Goal: Transaction & Acquisition: Purchase product/service

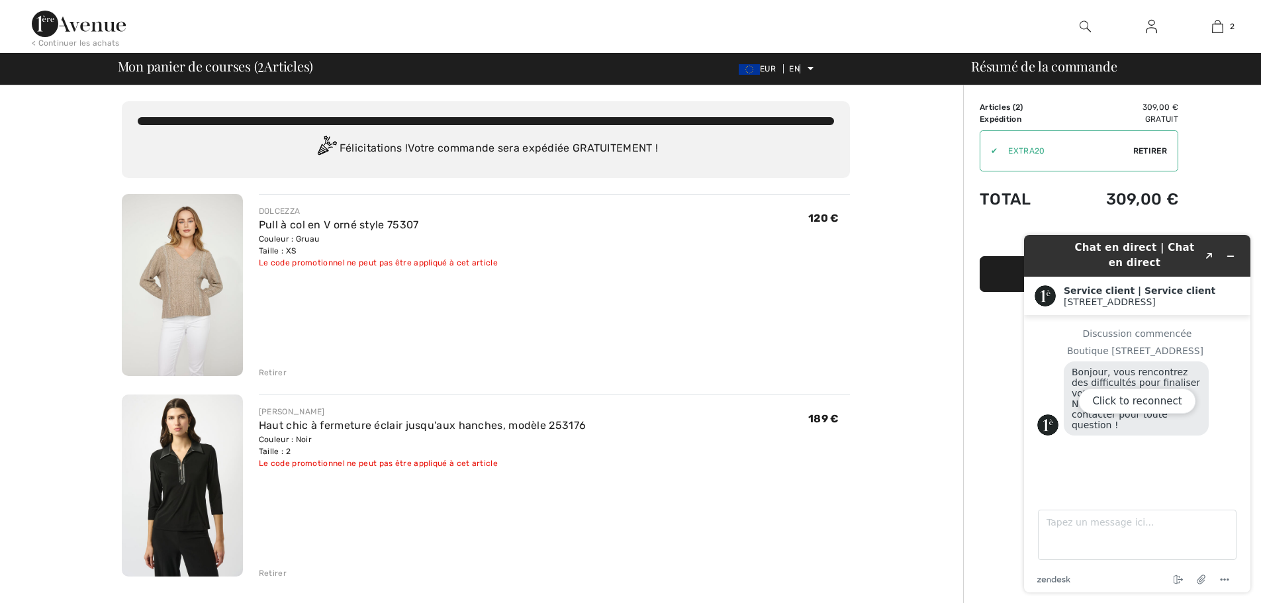
click at [207, 277] on img at bounding box center [182, 285] width 121 height 182
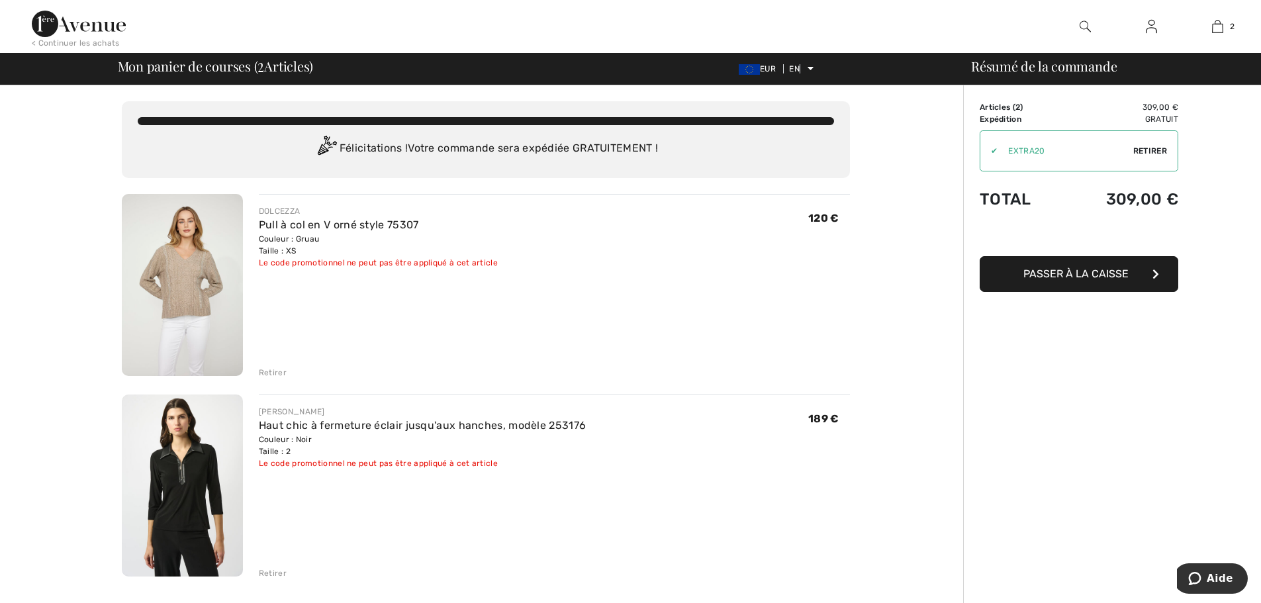
click at [269, 373] on font "Retirer" at bounding box center [273, 372] width 28 height 9
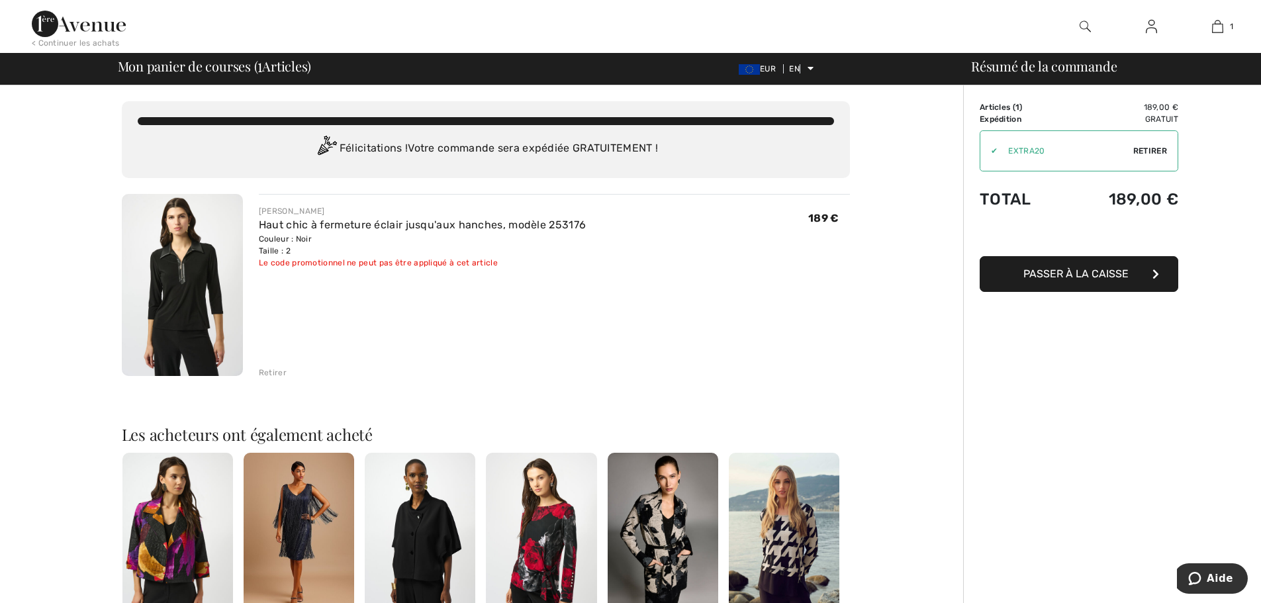
click at [193, 277] on img at bounding box center [182, 285] width 121 height 182
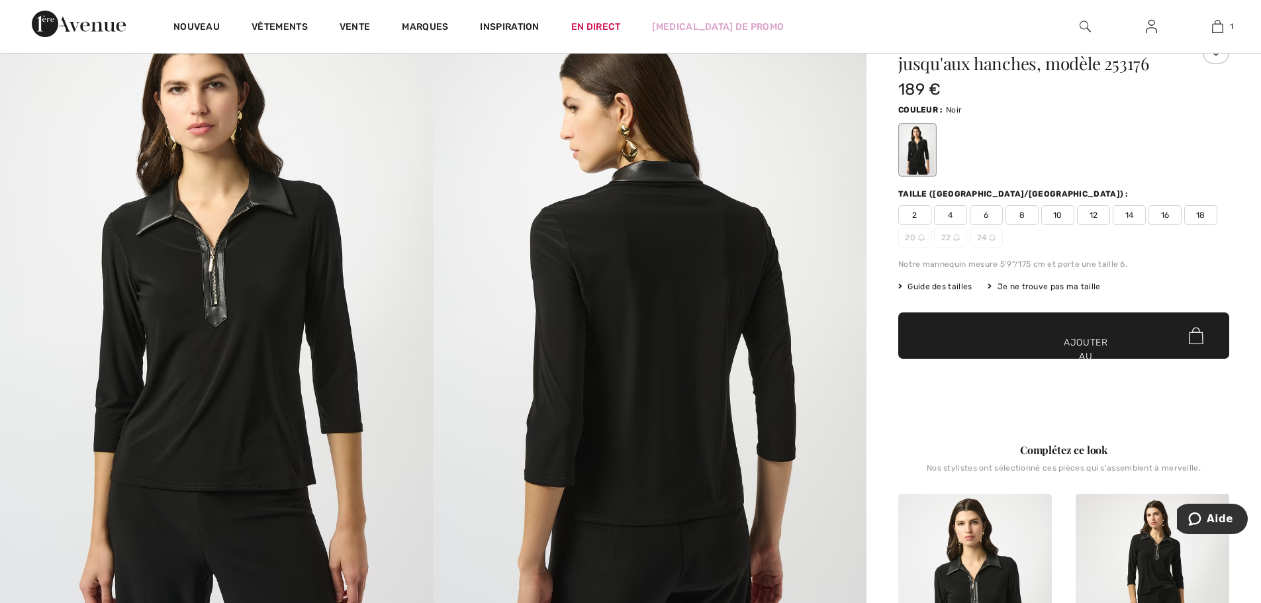
scroll to position [154, 0]
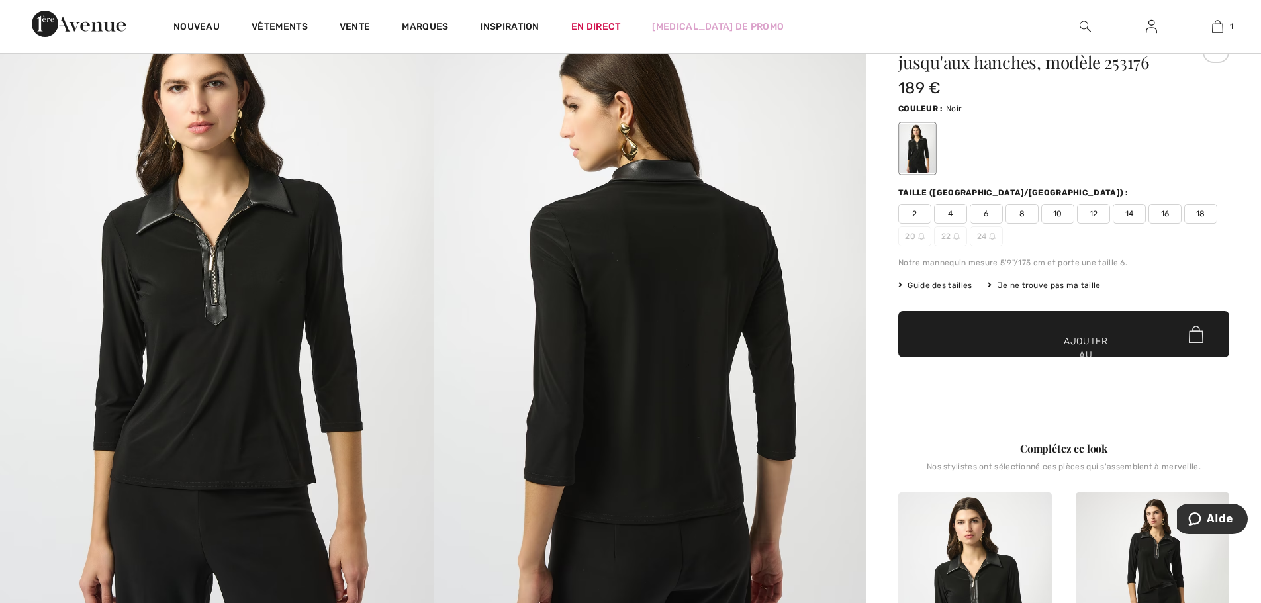
click at [926, 283] on font "Guide des tailles" at bounding box center [939, 285] width 64 height 9
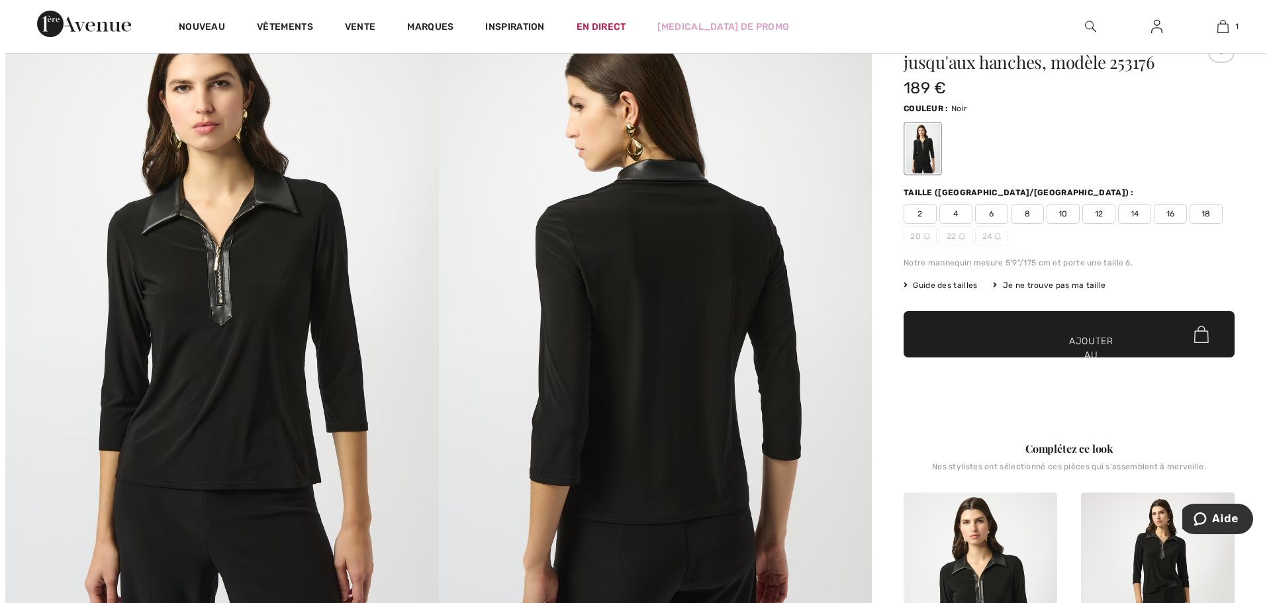
scroll to position [155, 0]
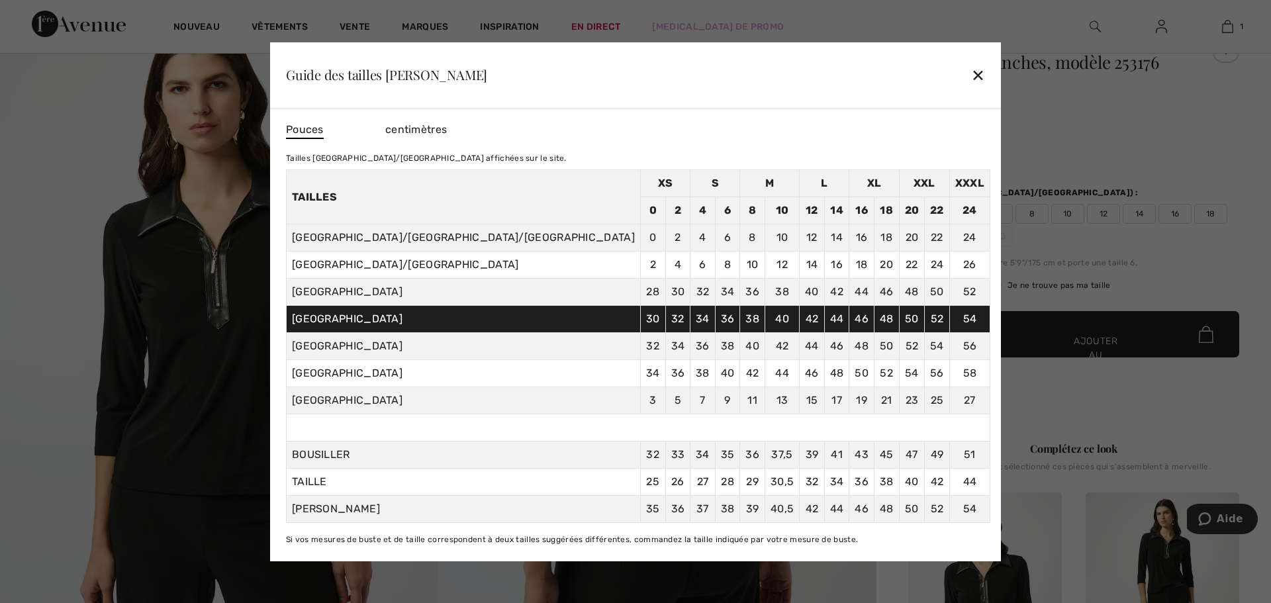
click at [971, 74] on font "✕" at bounding box center [978, 75] width 14 height 19
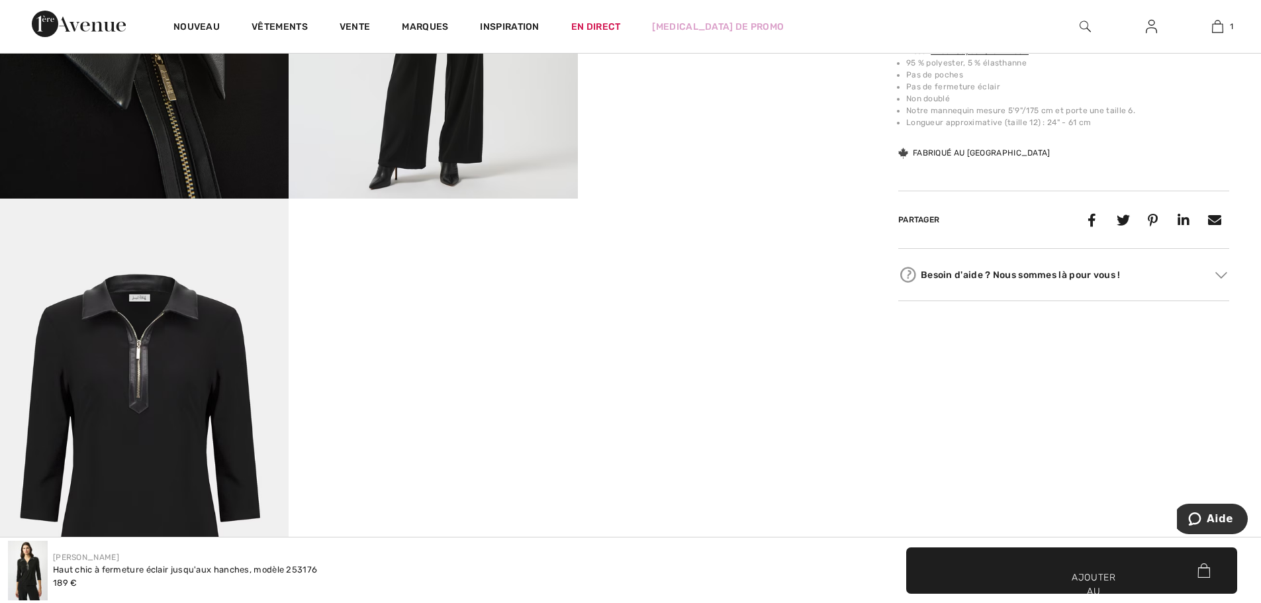
scroll to position [1125, 0]
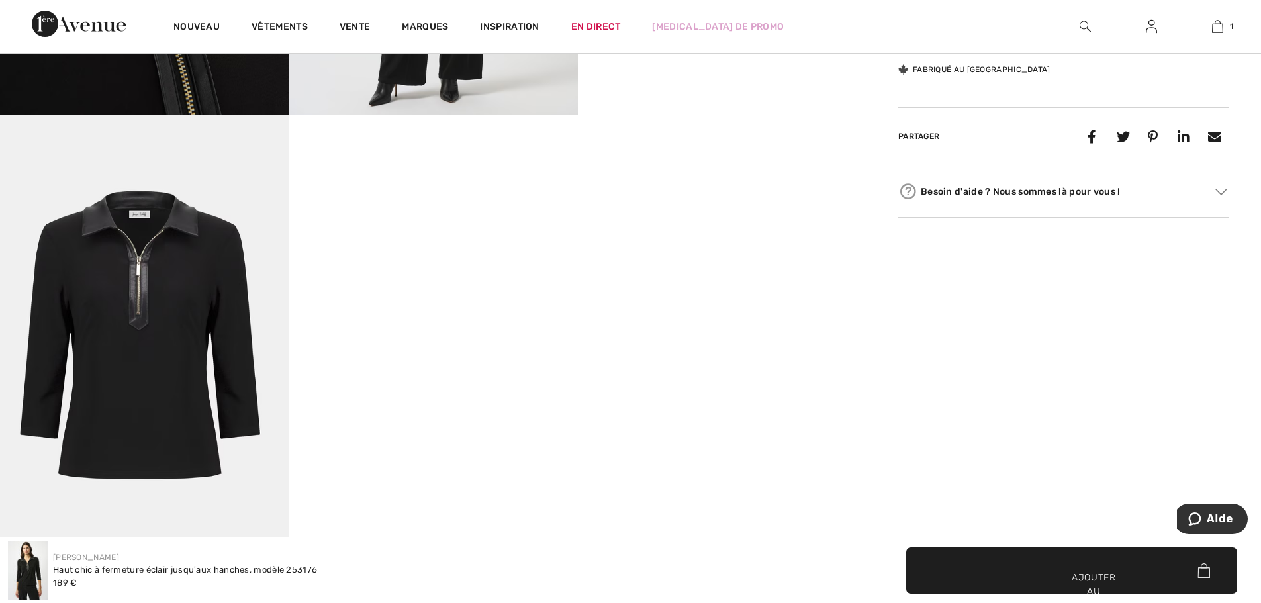
click at [148, 320] on img at bounding box center [144, 331] width 289 height 433
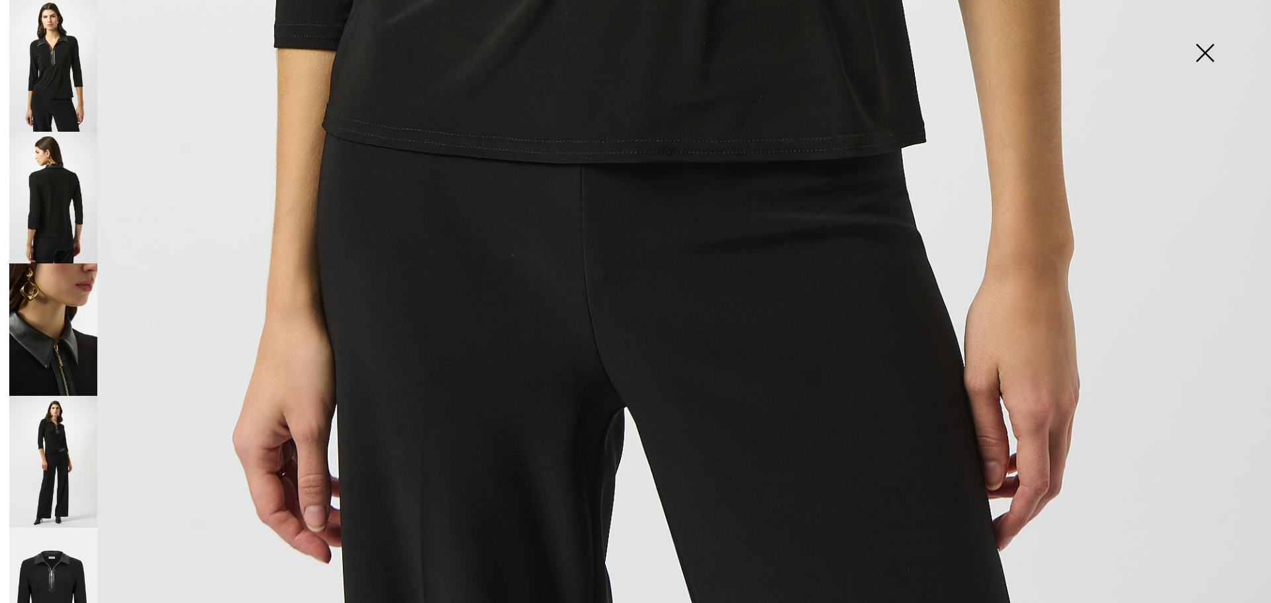
scroll to position [1287, 0]
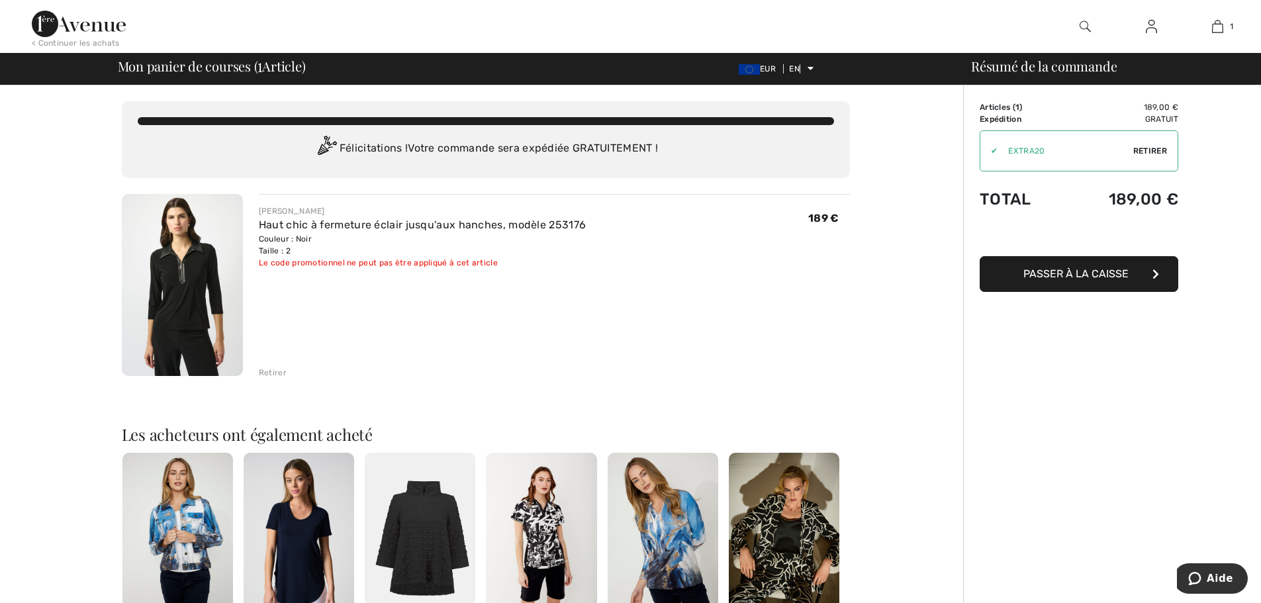
click at [1148, 28] on img at bounding box center [1151, 27] width 11 height 16
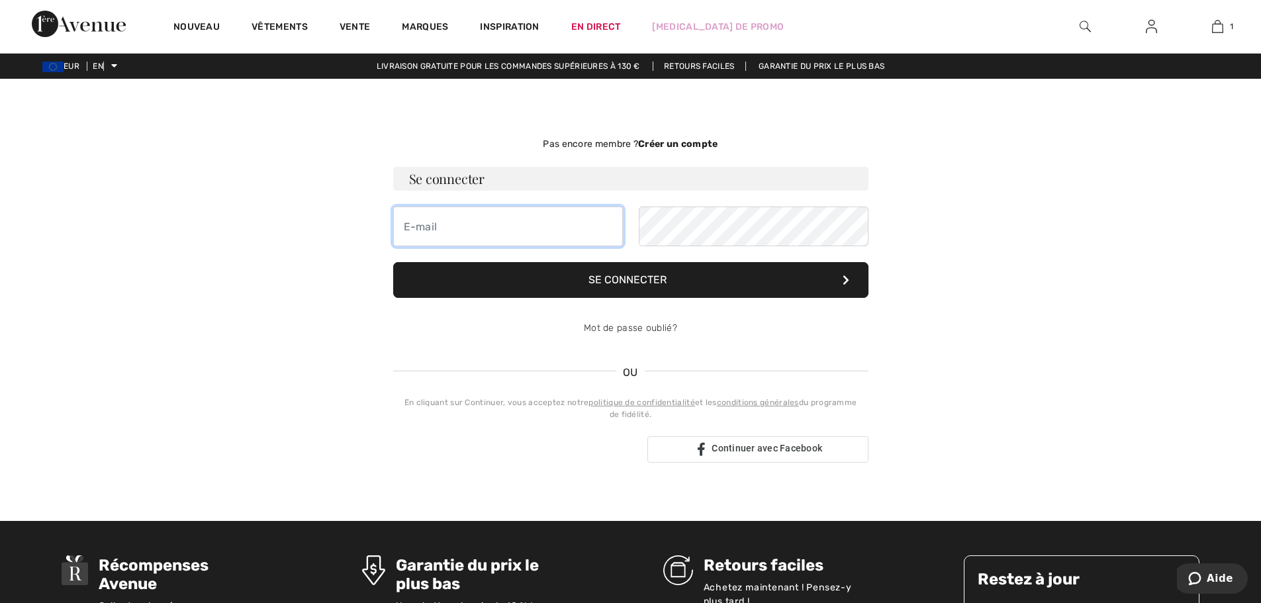
click at [513, 222] on input "email" at bounding box center [508, 227] width 230 height 40
type input "dieudonnepascale@yahoo.fr"
click at [543, 276] on button "Se connecter" at bounding box center [630, 280] width 475 height 36
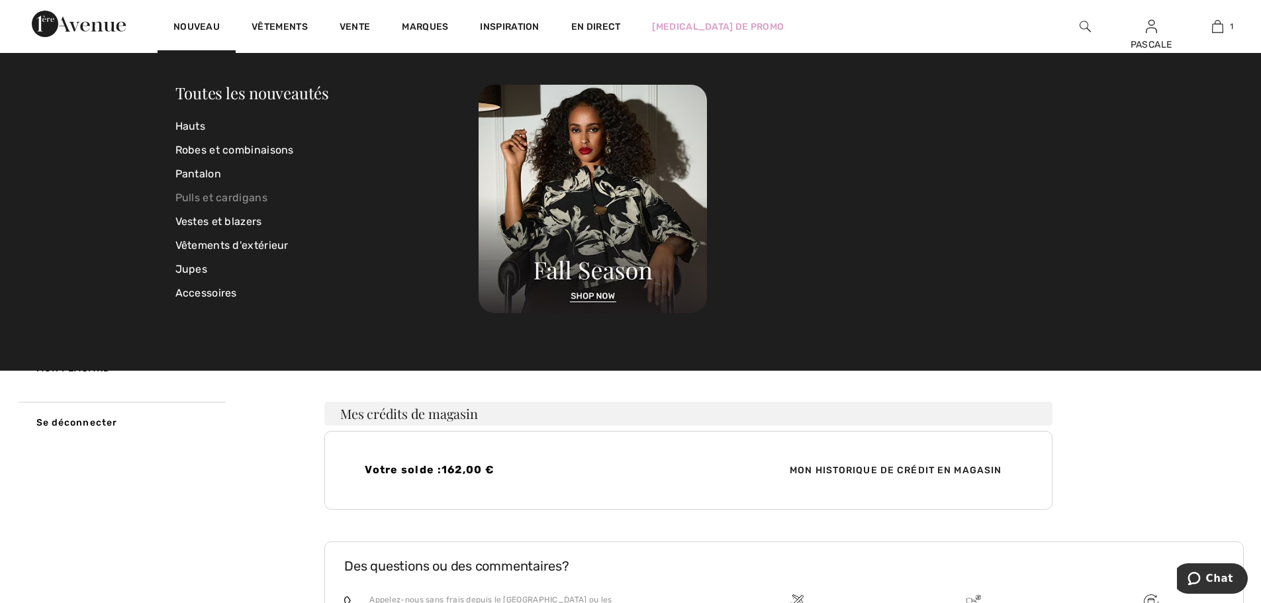
click at [202, 197] on font "Pulls et cardigans" at bounding box center [221, 197] width 92 height 13
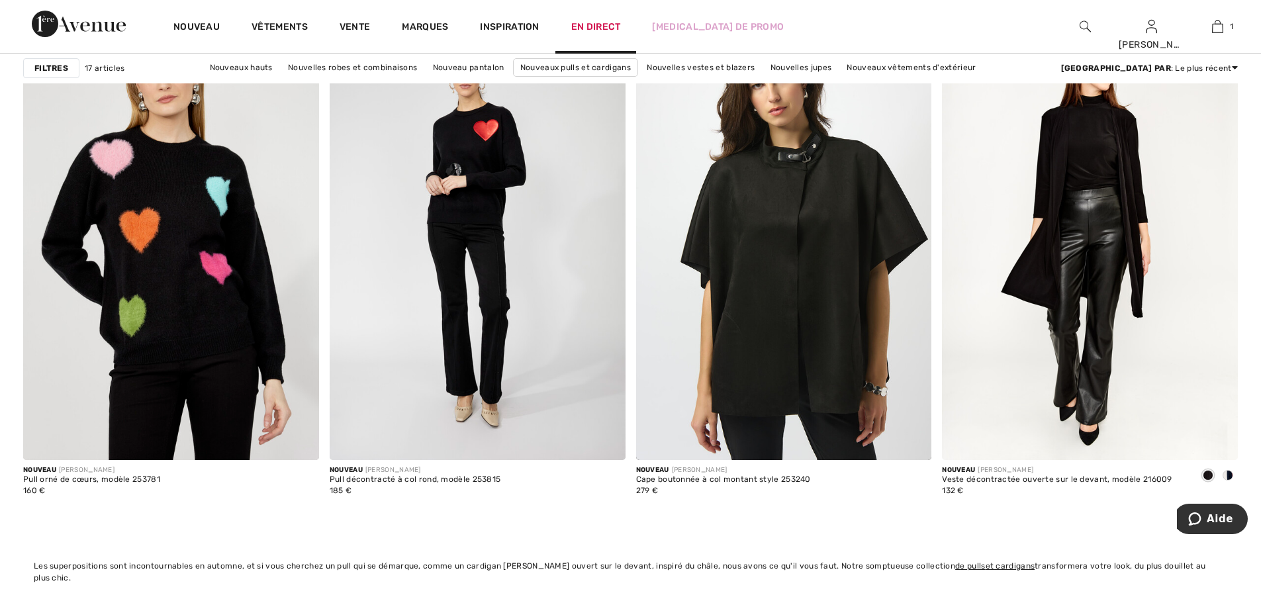
scroll to position [2449, 0]
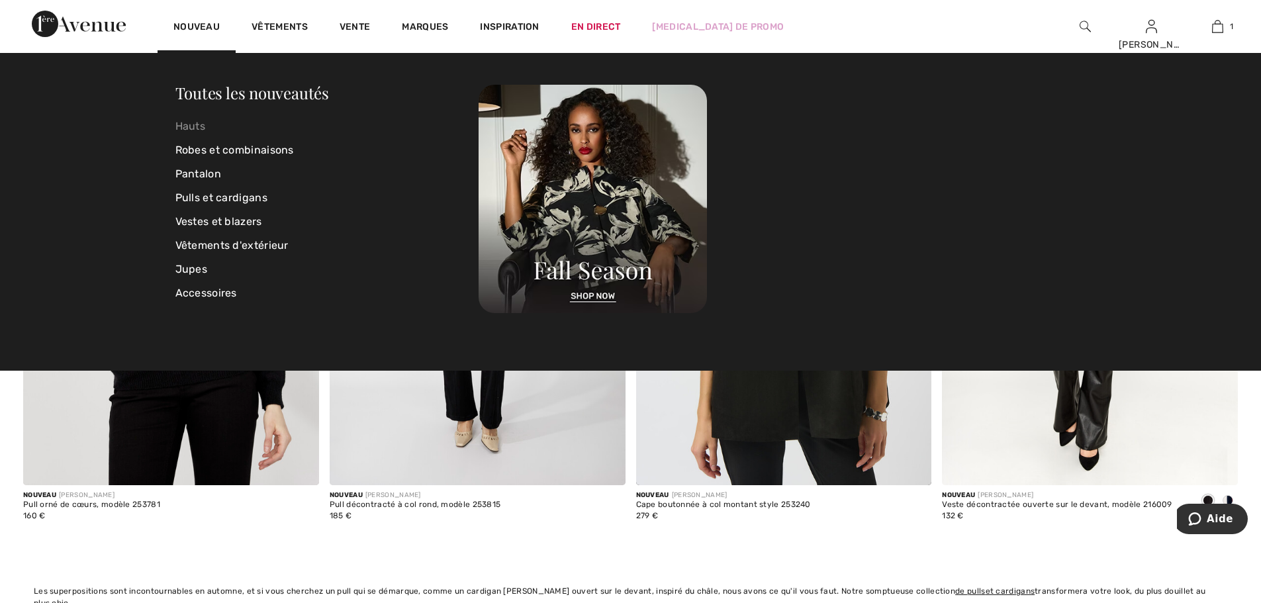
click at [185, 128] on font "Hauts" at bounding box center [190, 126] width 30 height 13
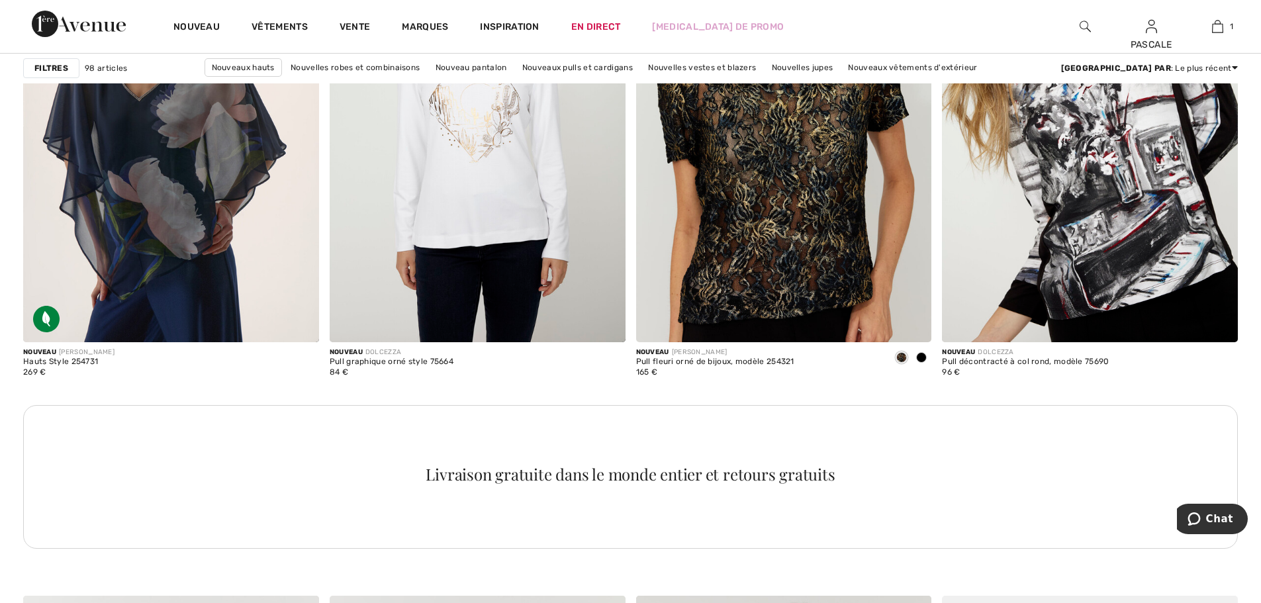
scroll to position [1898, 0]
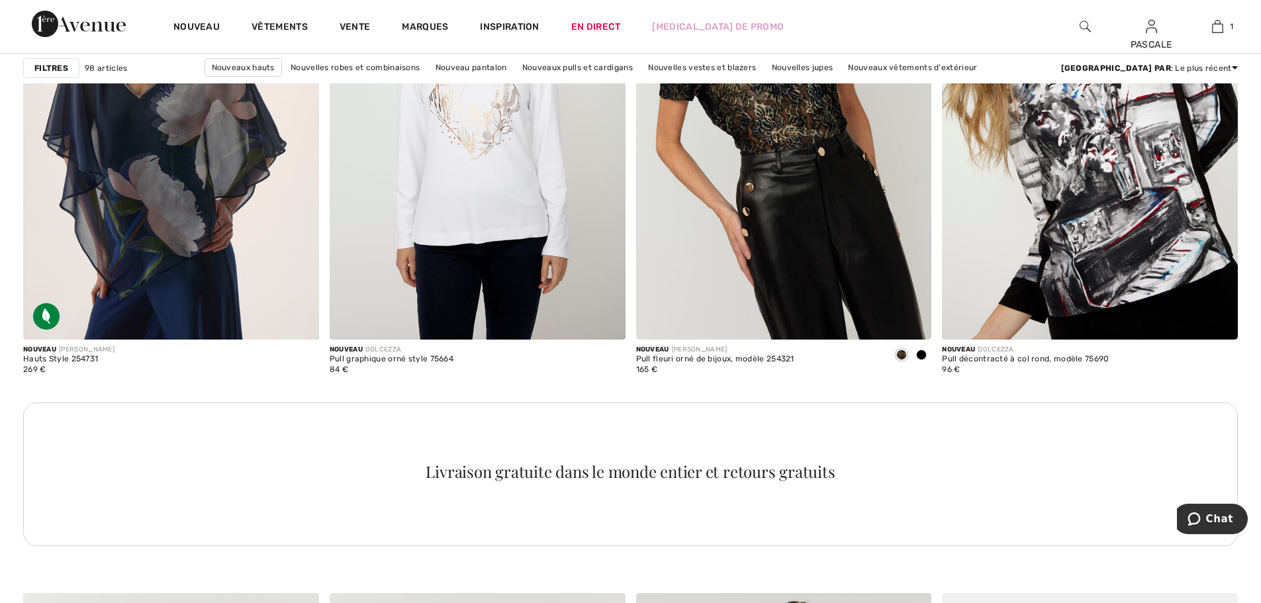
click at [48, 66] on font "Filtres" at bounding box center [51, 68] width 34 height 9
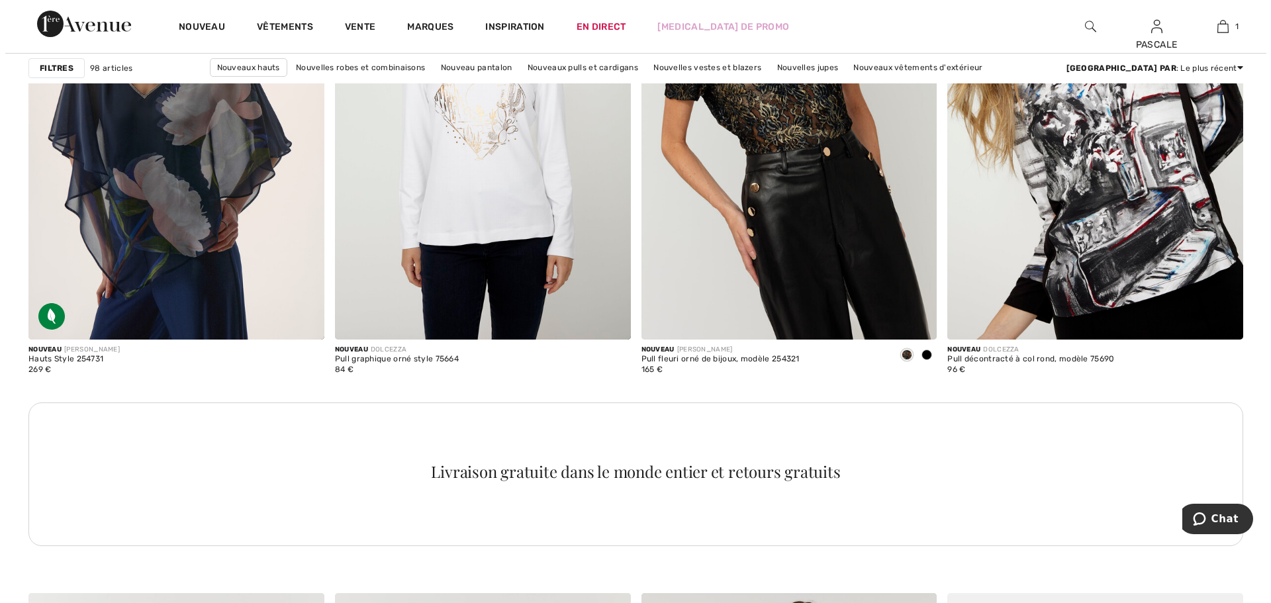
scroll to position [1913, 0]
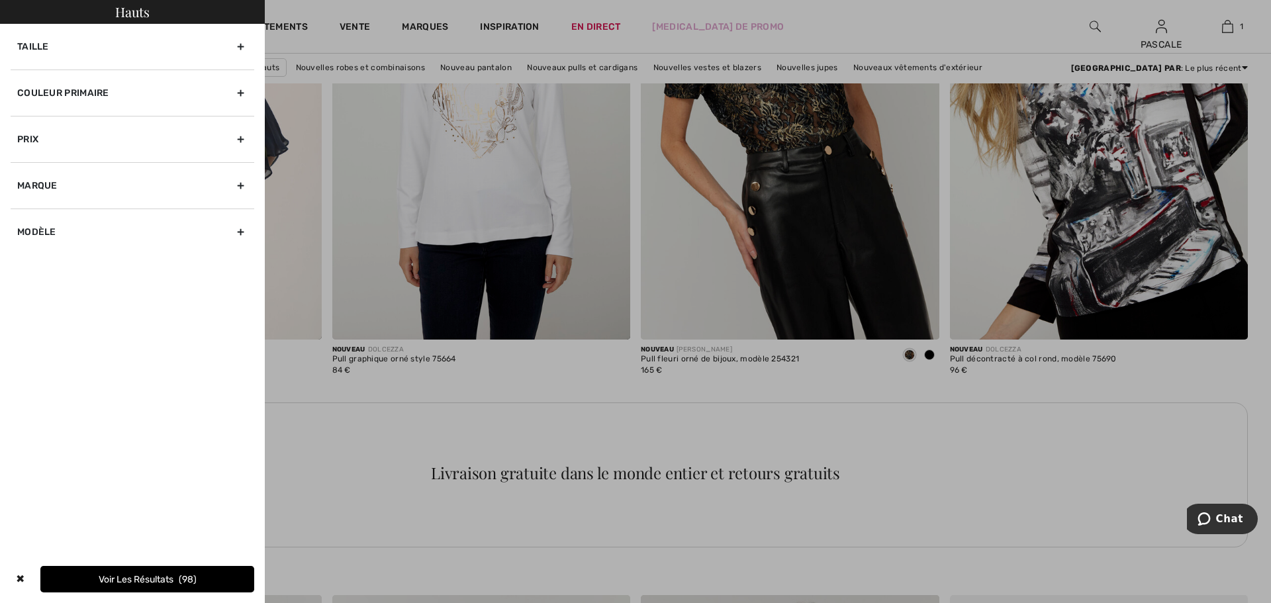
click at [220, 93] on div "Couleur primaire" at bounding box center [133, 92] width 244 height 46
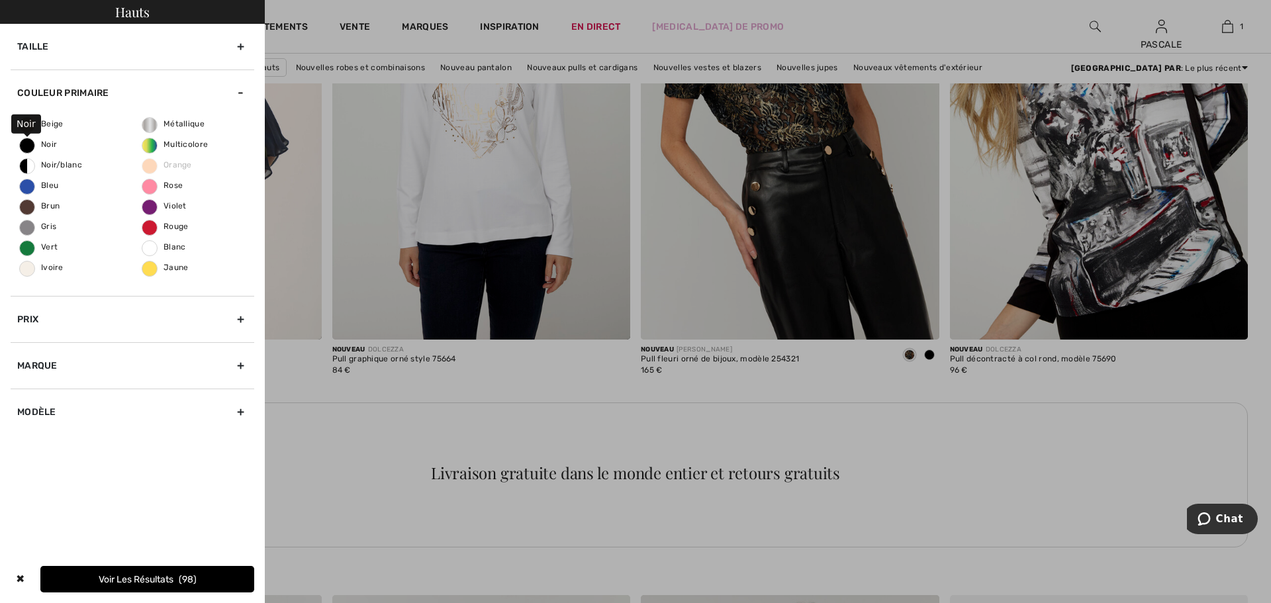
click at [38, 142] on span "Noir" at bounding box center [38, 144] width 37 height 9
click at [0, 0] on input "Noir" at bounding box center [0, 0] width 0 height 0
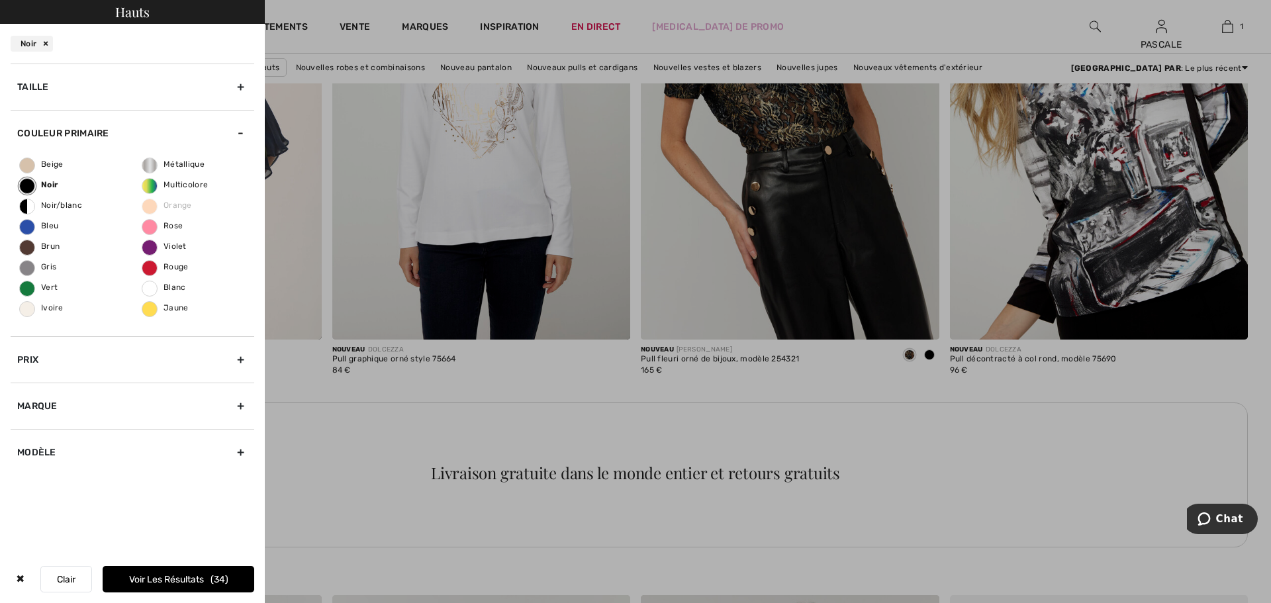
click at [238, 361] on div "Prix" at bounding box center [133, 359] width 244 height 46
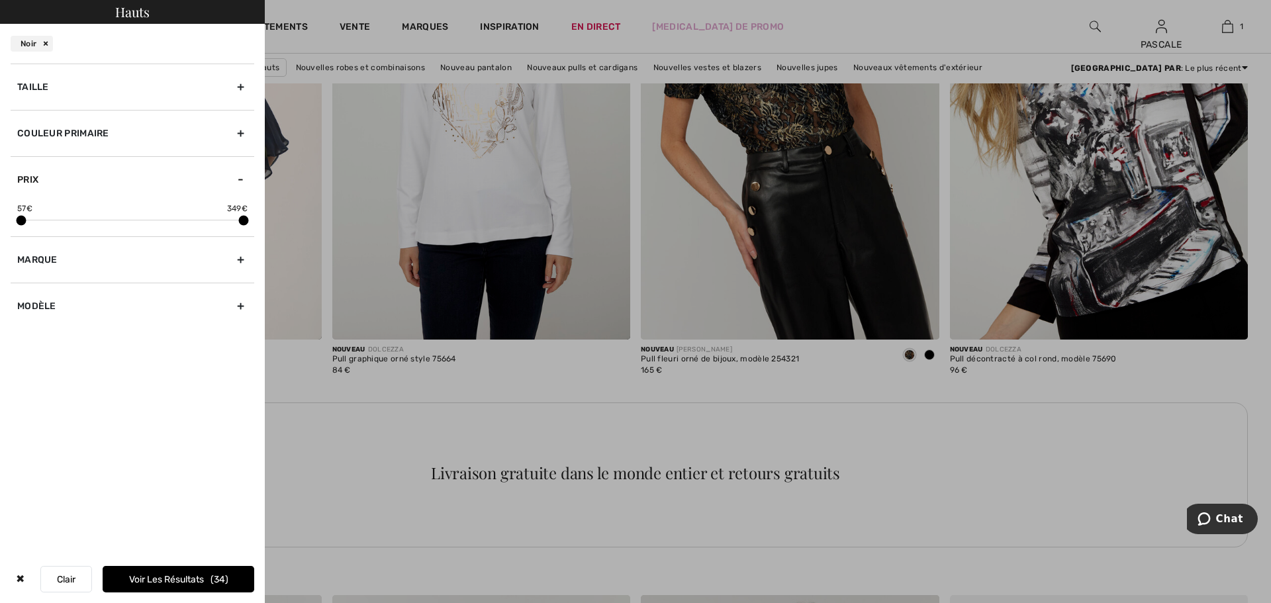
drag, startPoint x: 21, startPoint y: 216, endPoint x: 35, endPoint y: 216, distance: 14.6
click at [26, 216] on span at bounding box center [22, 221] width 10 height 10
drag, startPoint x: 38, startPoint y: 216, endPoint x: 46, endPoint y: 216, distance: 7.9
click at [40, 216] on div "74 € 349 €" at bounding box center [132, 211] width 230 height 17
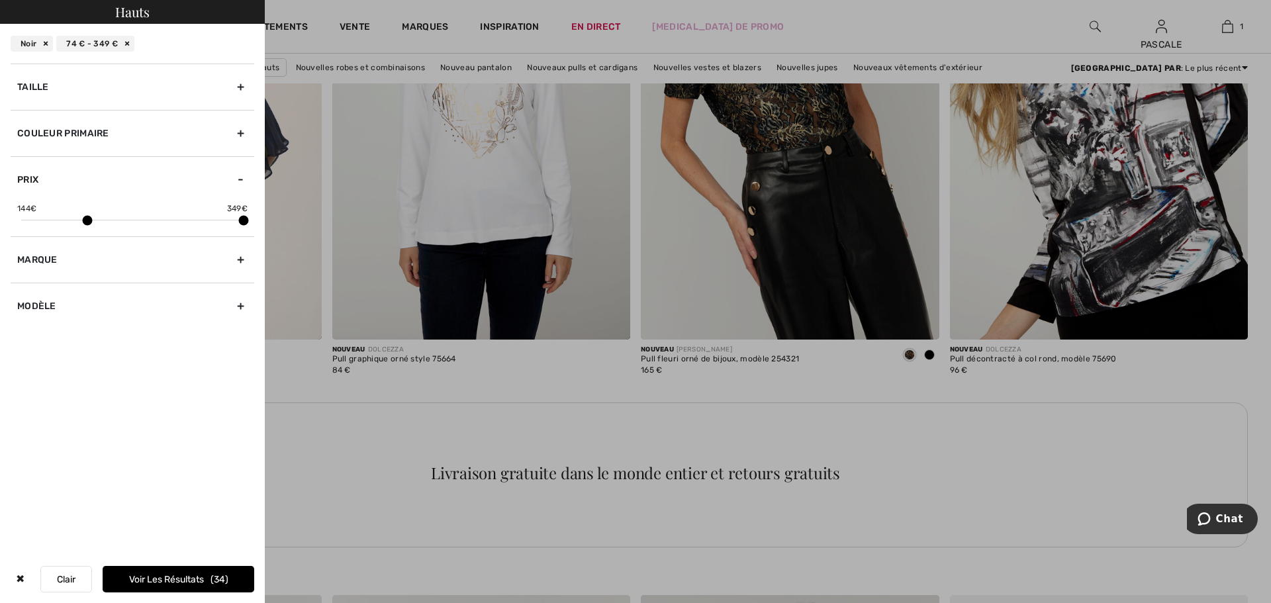
drag, startPoint x: 33, startPoint y: 222, endPoint x: 86, endPoint y: 217, distance: 53.2
click at [86, 217] on span at bounding box center [88, 221] width 10 height 10
drag, startPoint x: 87, startPoint y: 217, endPoint x: 122, endPoint y: 213, distance: 36.0
click at [122, 213] on div "191 € 349 €" at bounding box center [133, 220] width 244 height 34
click at [124, 219] on span at bounding box center [123, 221] width 10 height 10
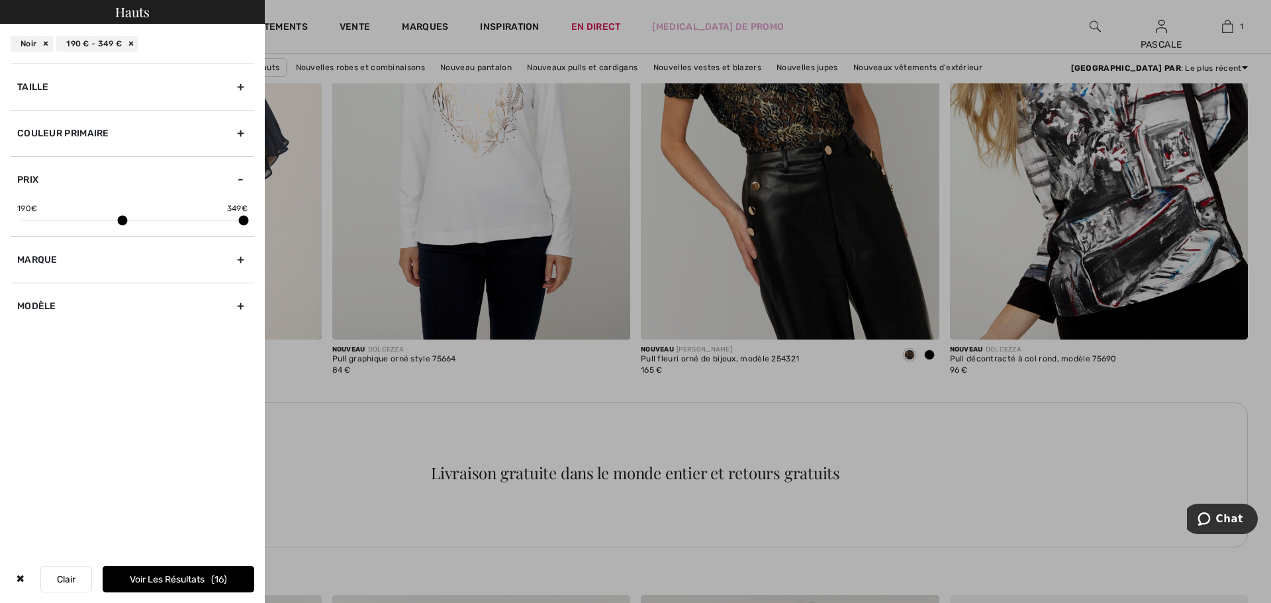
click at [124, 219] on span at bounding box center [123, 221] width 10 height 10
click at [122, 219] on span at bounding box center [121, 221] width 10 height 10
click at [122, 220] on span at bounding box center [120, 221] width 10 height 10
click at [121, 219] on span at bounding box center [121, 221] width 10 height 10
click at [120, 217] on span at bounding box center [121, 221] width 10 height 10
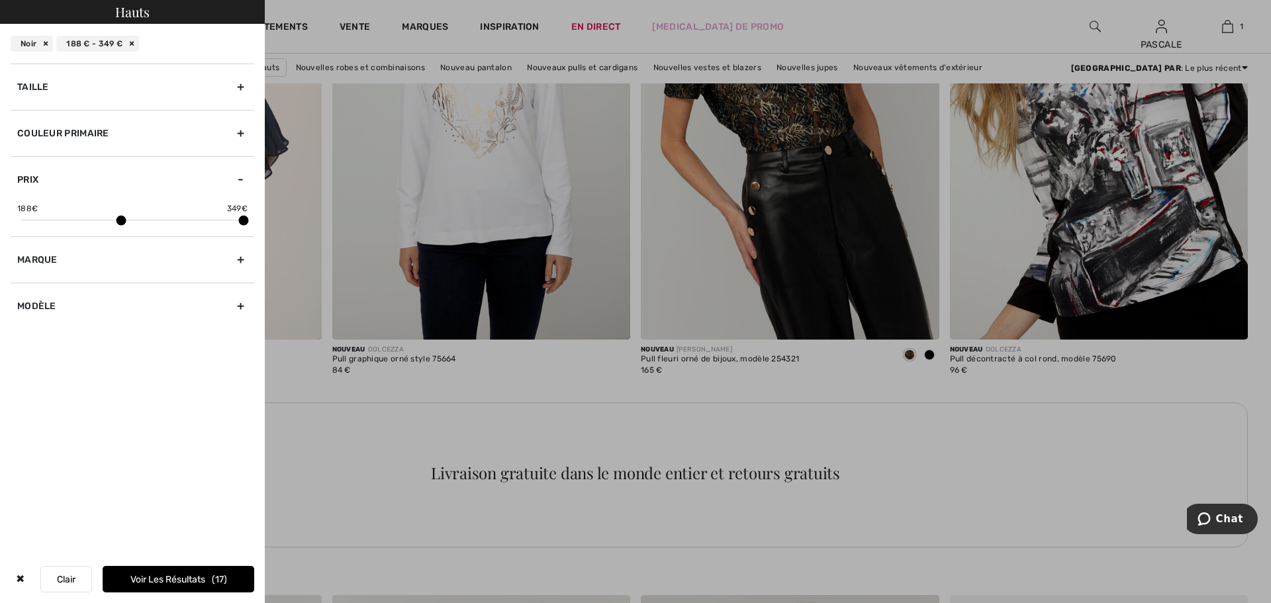
click at [120, 219] on span at bounding box center [121, 221] width 10 height 10
click at [123, 218] on span at bounding box center [121, 221] width 10 height 10
click at [180, 577] on font "Voir les résultats" at bounding box center [167, 579] width 75 height 11
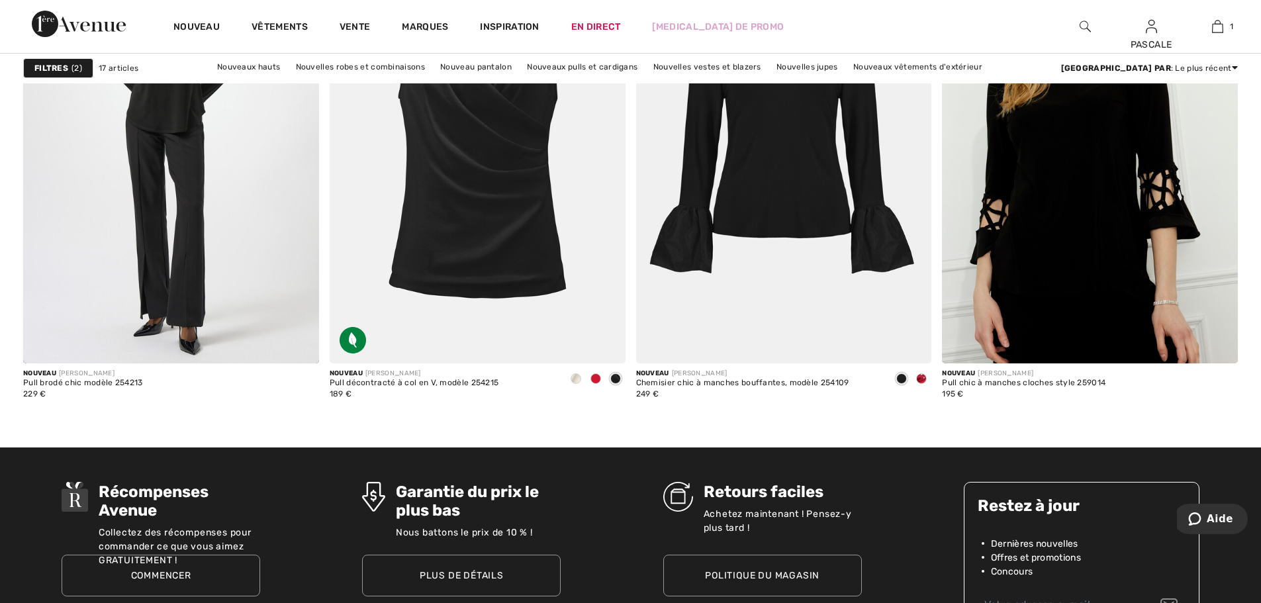
scroll to position [2560, 0]
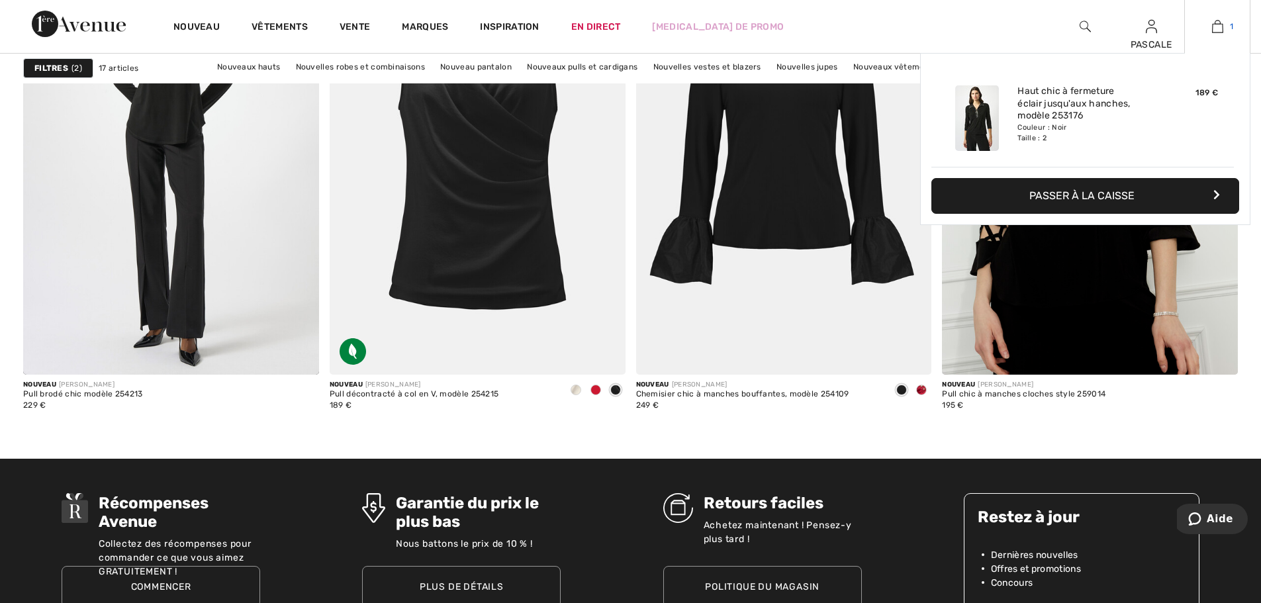
click at [1219, 33] on img at bounding box center [1217, 27] width 11 height 16
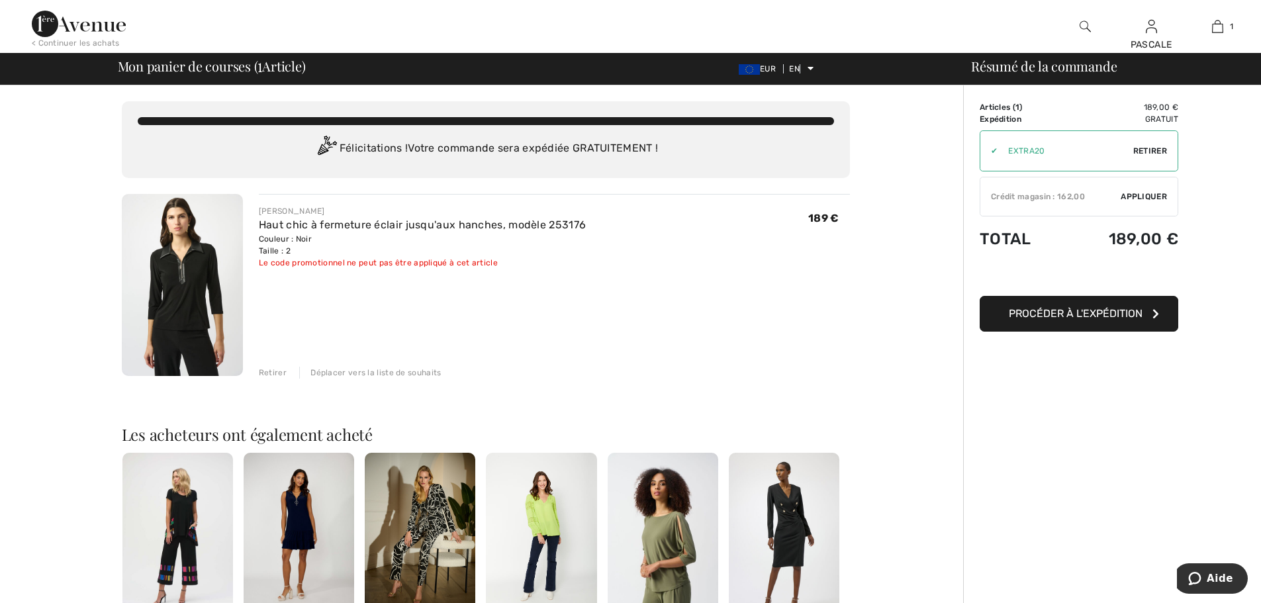
click at [1064, 316] on font "Procéder à l'expédition" at bounding box center [1076, 313] width 134 height 13
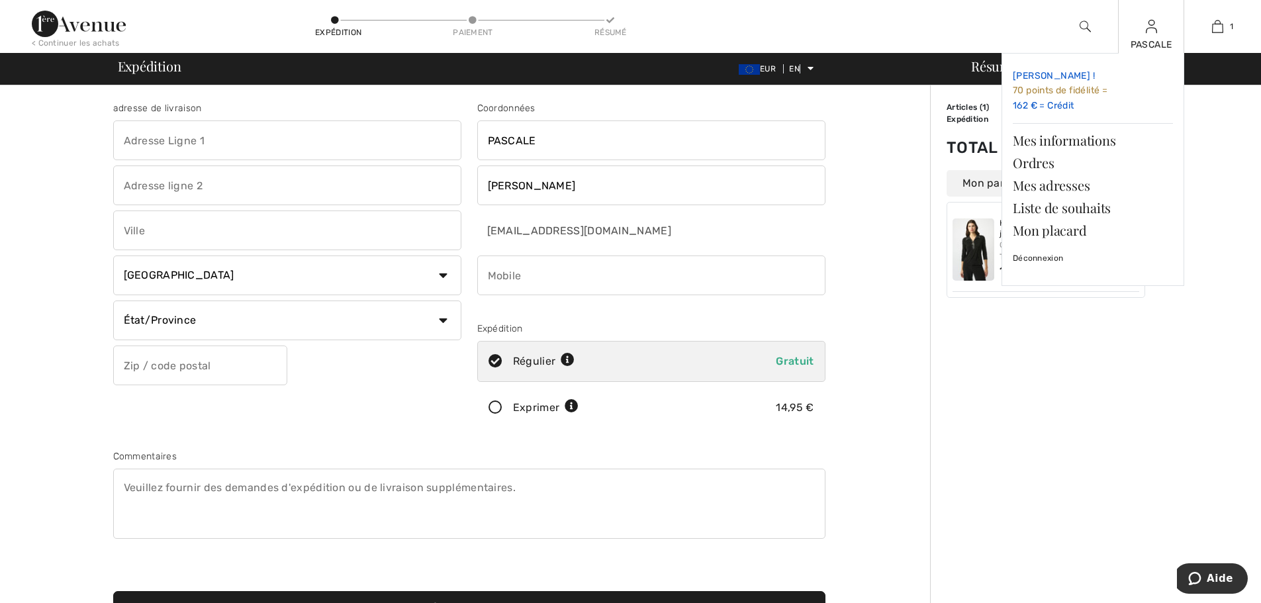
click at [1032, 94] on font "70 points de fidélité =" at bounding box center [1060, 90] width 95 height 11
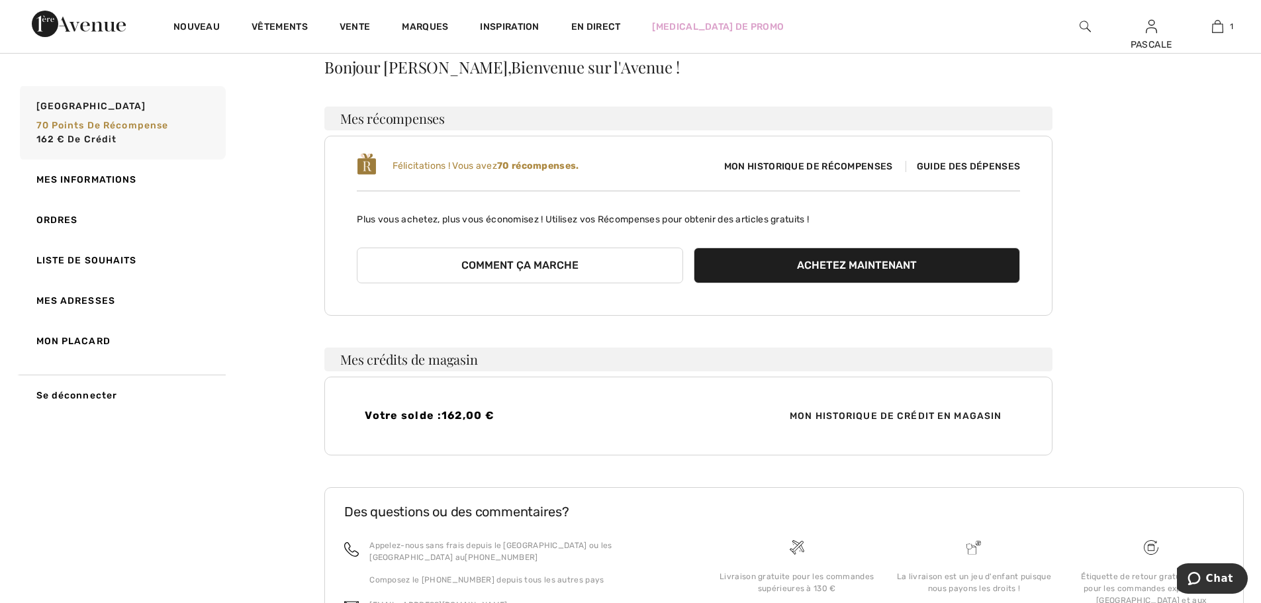
scroll to position [125, 0]
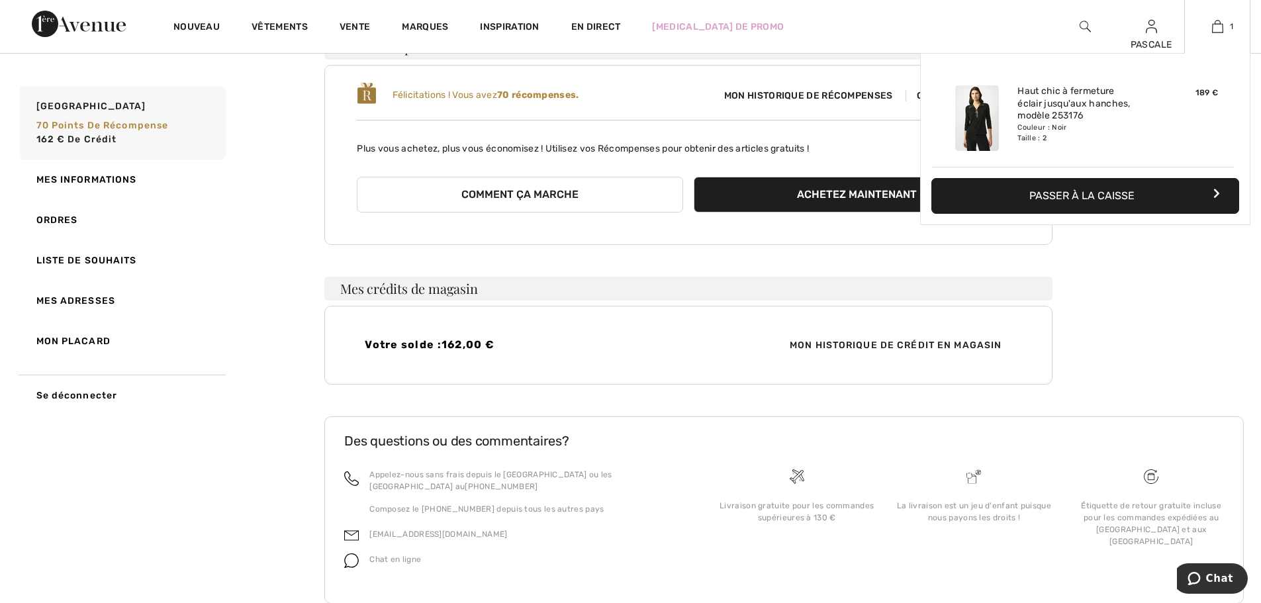
click at [1060, 193] on font "Passer à la caisse" at bounding box center [1081, 195] width 105 height 13
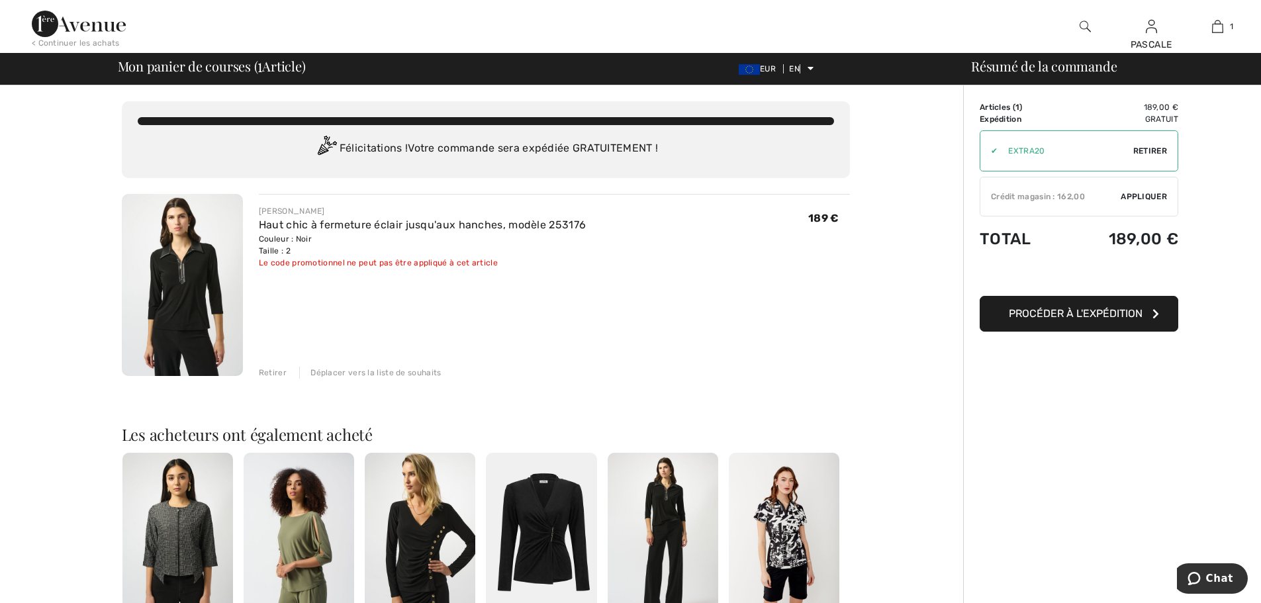
click at [1135, 194] on font "Appliquer" at bounding box center [1144, 196] width 46 height 9
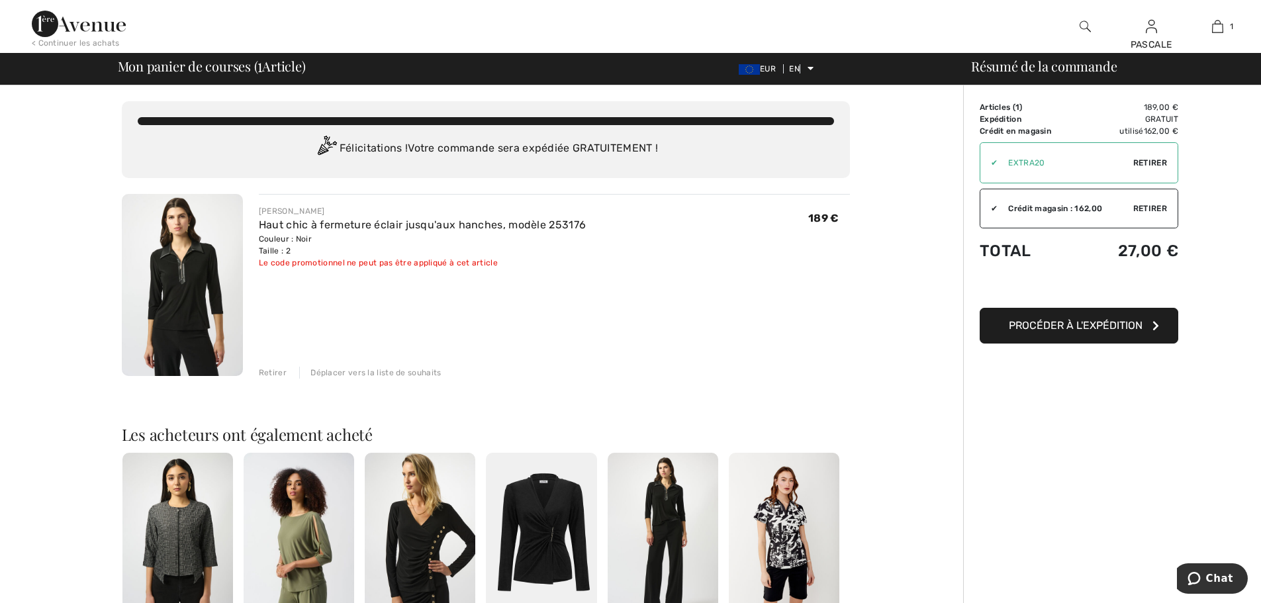
click at [1070, 328] on font "Procéder à l'expédition" at bounding box center [1076, 325] width 134 height 13
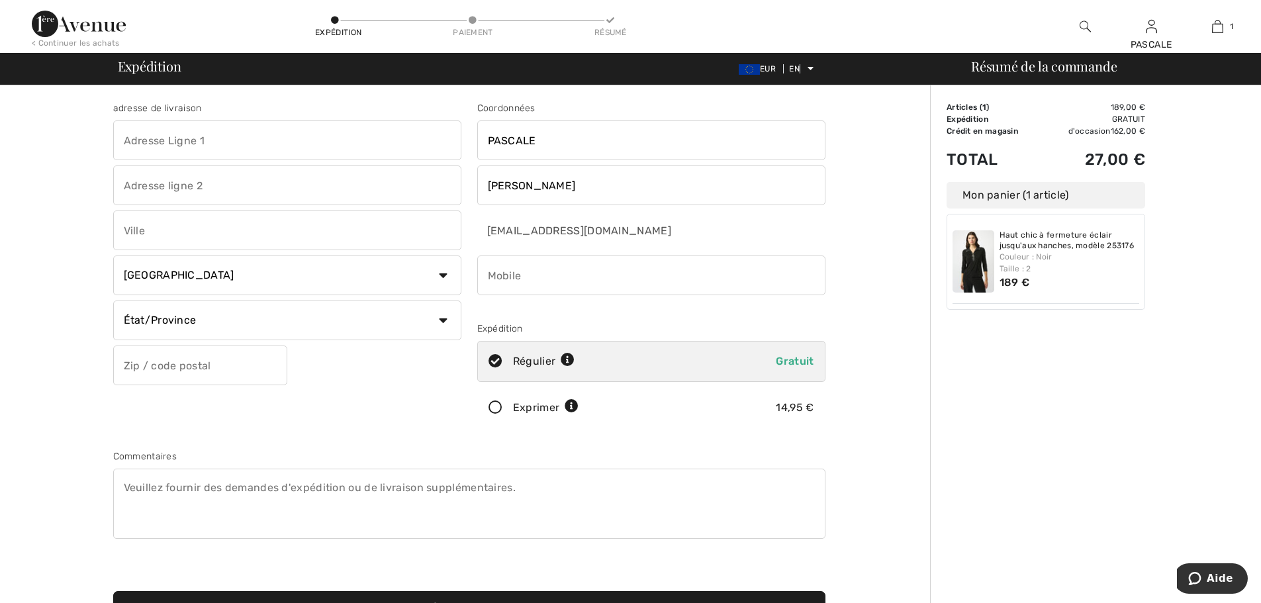
click at [315, 144] on input "text" at bounding box center [287, 140] width 348 height 40
type input "27 BD [PERSON_NAME]"
type input "NICE"
select select "FR"
type input "06000"
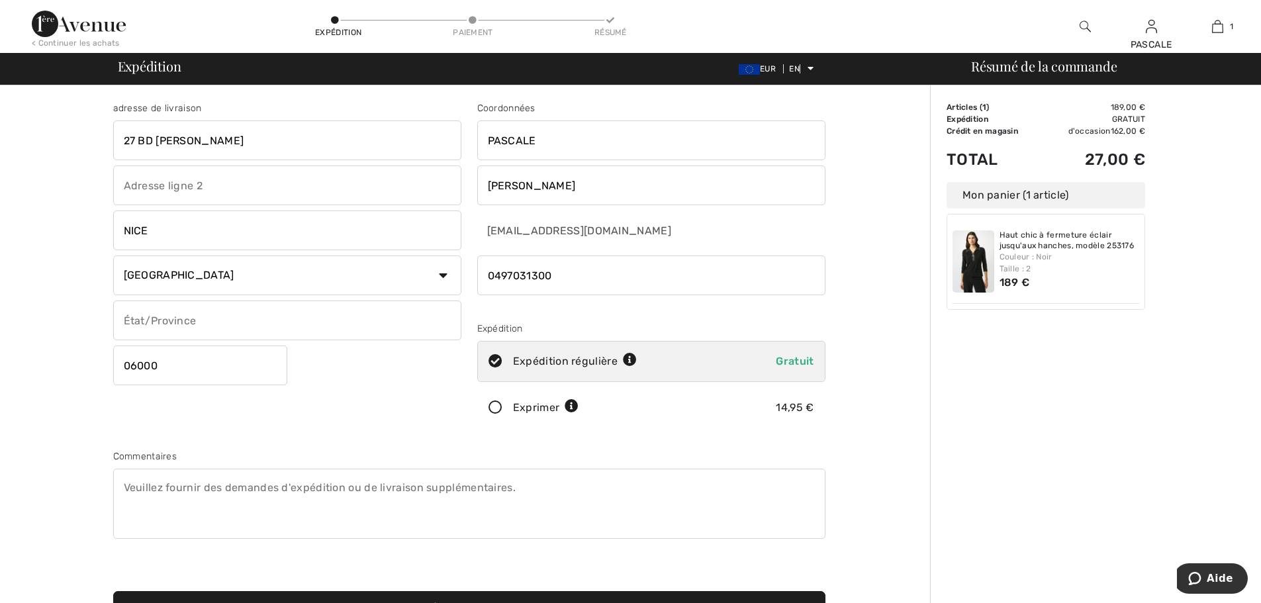
drag, startPoint x: 582, startPoint y: 272, endPoint x: 443, endPoint y: 263, distance: 139.3
click at [443, 263] on div "adresse de livraison 27 BD [PERSON_NAME] [GEOGRAPHIC_DATA] [GEOGRAPHIC_DATA] [G…" at bounding box center [469, 355] width 728 height 573
type input "0680568462"
click at [297, 183] on input "text" at bounding box center [287, 185] width 348 height 40
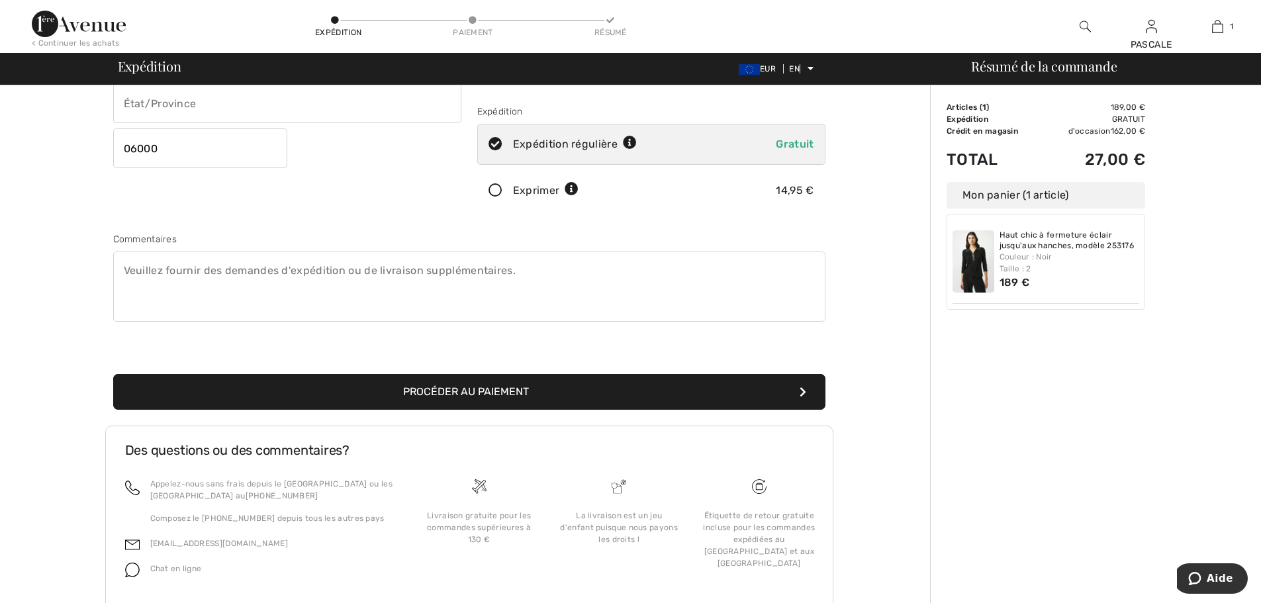
scroll to position [220, 0]
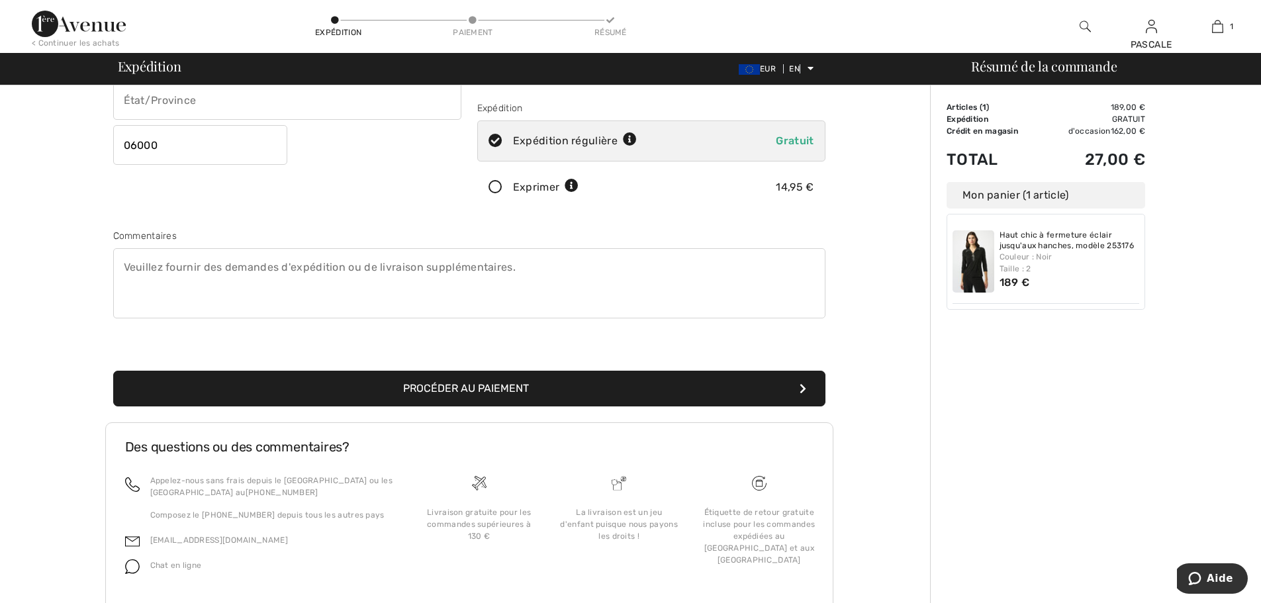
type input "Cabinet avocats"
click at [472, 386] on font "Procéder au paiement" at bounding box center [466, 388] width 126 height 13
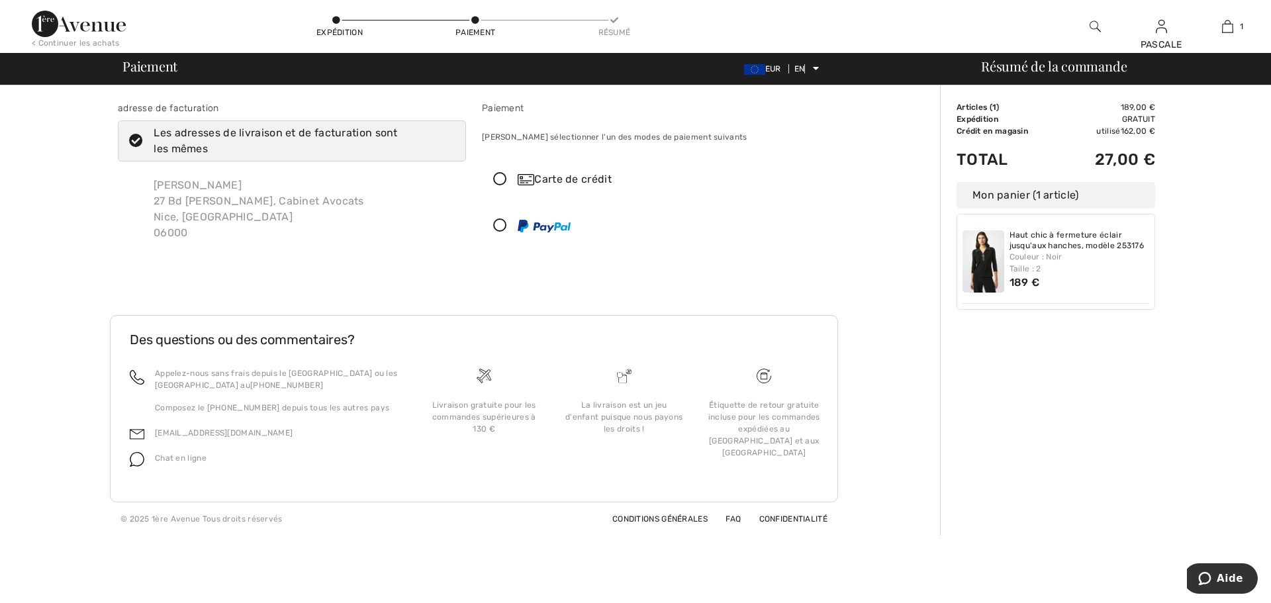
click at [505, 181] on icon at bounding box center [500, 180] width 35 height 14
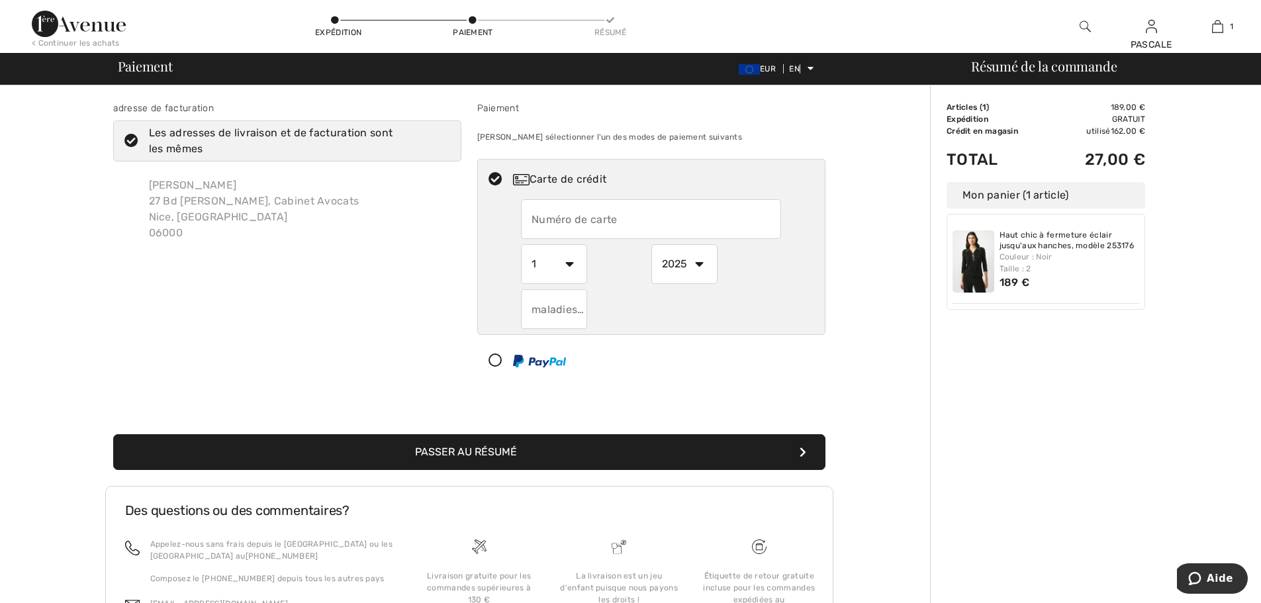
click at [602, 220] on input "text" at bounding box center [651, 219] width 260 height 40
type input "4978743944208128"
click at [572, 265] on select "1 2 3 4 5 6 7 8 9 10 11 12" at bounding box center [554, 264] width 66 height 40
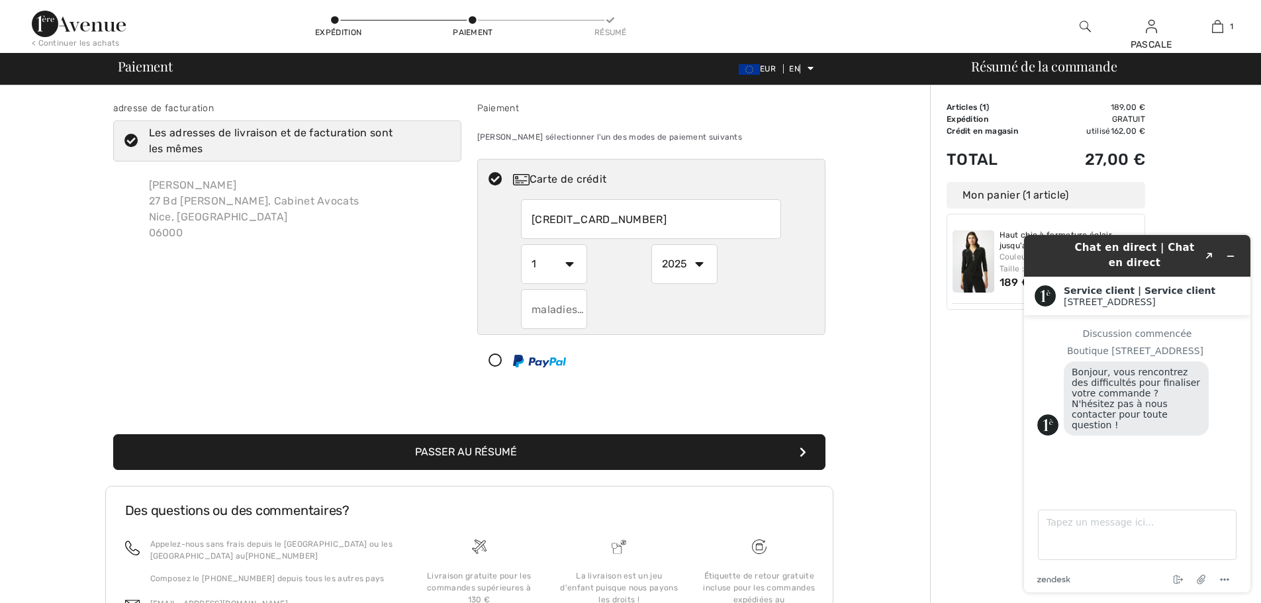
select select "9"
click at [521, 244] on select "1 2 3 4 5 6 7 8 9 10 11 12" at bounding box center [554, 264] width 66 height 40
click at [702, 263] on select "2025 2026 2027 2028 2029 2030 2031 2032 2033 2034 2035" at bounding box center [684, 264] width 66 height 40
select select "2026"
click at [651, 244] on select "2025 2026 2027 2028 2029 2030 2031 2032 2033 2034 2035" at bounding box center [684, 264] width 66 height 40
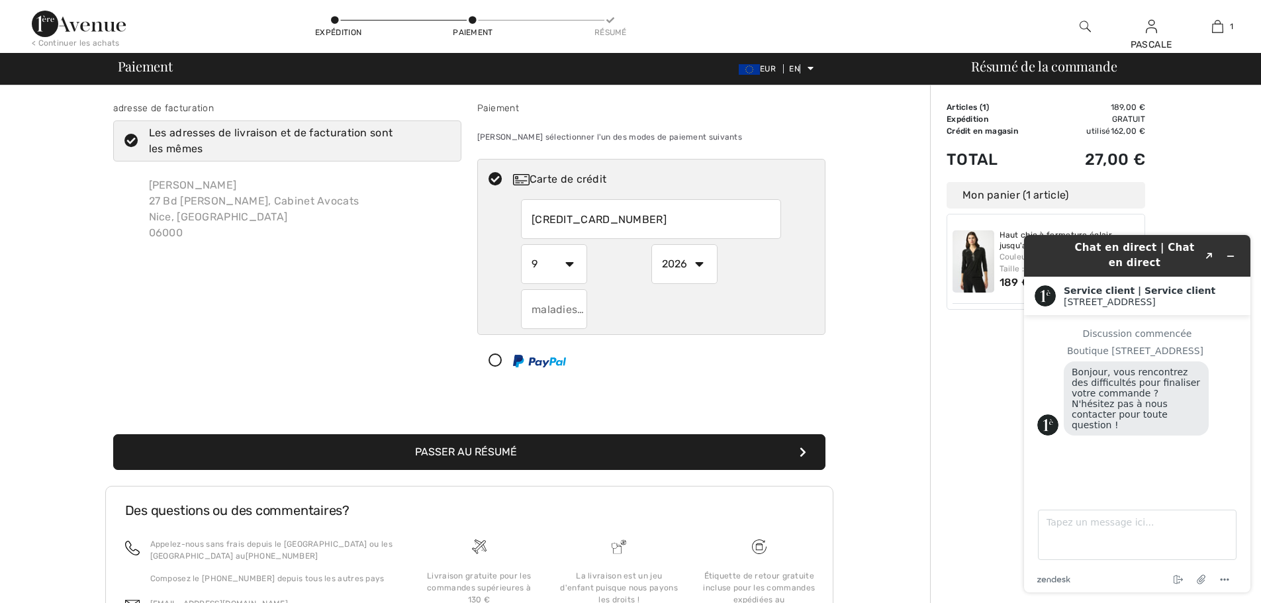
click at [569, 312] on input "text" at bounding box center [554, 309] width 66 height 40
type input "154"
click at [574, 453] on button "Passer au résumé" at bounding box center [469, 452] width 712 height 36
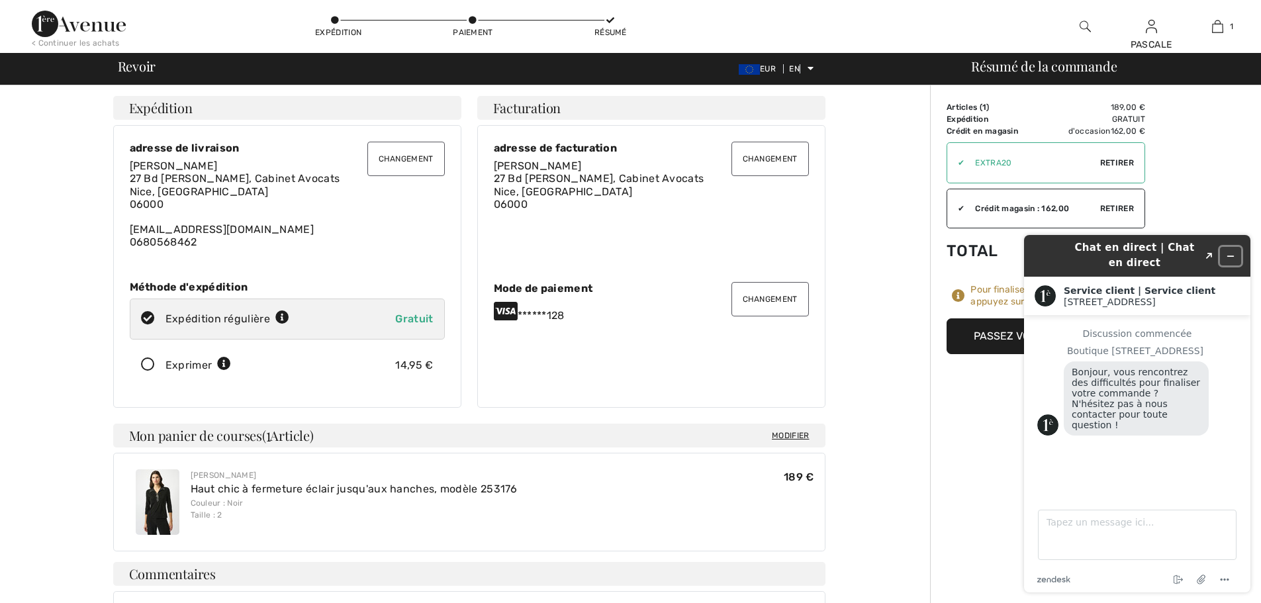
click at [1235, 254] on button "Réduire le widget" at bounding box center [1230, 256] width 21 height 19
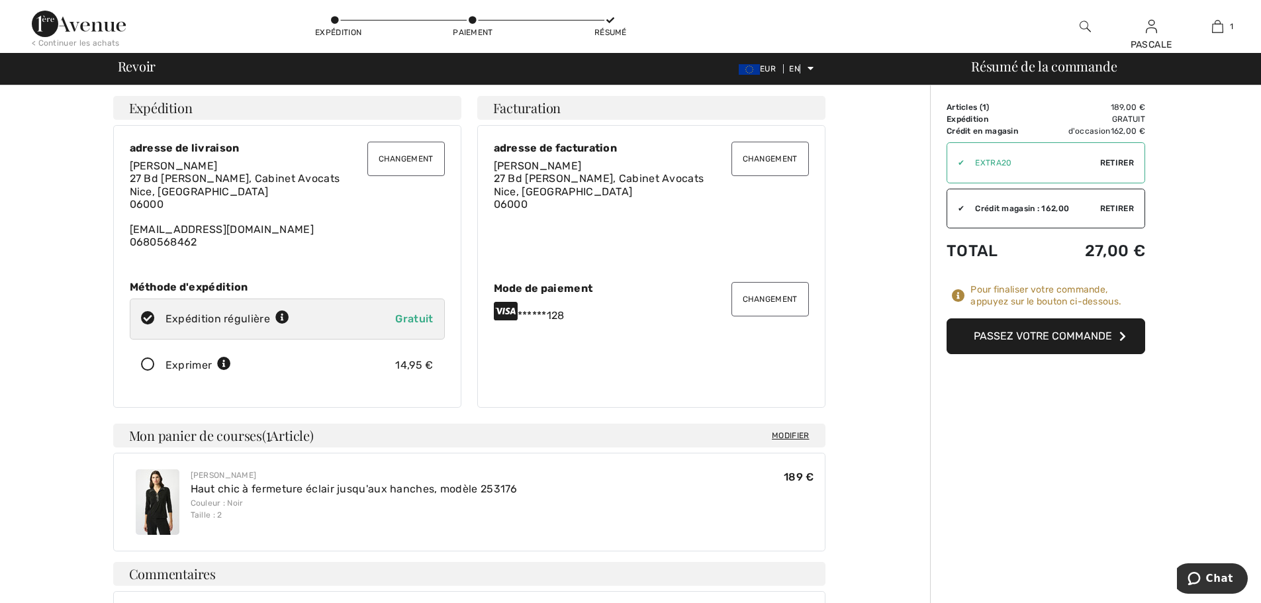
drag, startPoint x: 1005, startPoint y: 335, endPoint x: 827, endPoint y: 289, distance: 183.8
click at [968, 285] on div "Articles ( 1 ) 189,00 € Promo code € 0.00 Expédition Gratuit Tax1 € 0.00 Tax2 €…" at bounding box center [1046, 227] width 199 height 253
click at [725, 302] on div "Changement Mode de paiement ******128" at bounding box center [651, 301] width 315 height 39
click at [975, 335] on font "Passez votre commande" at bounding box center [1043, 336] width 138 height 13
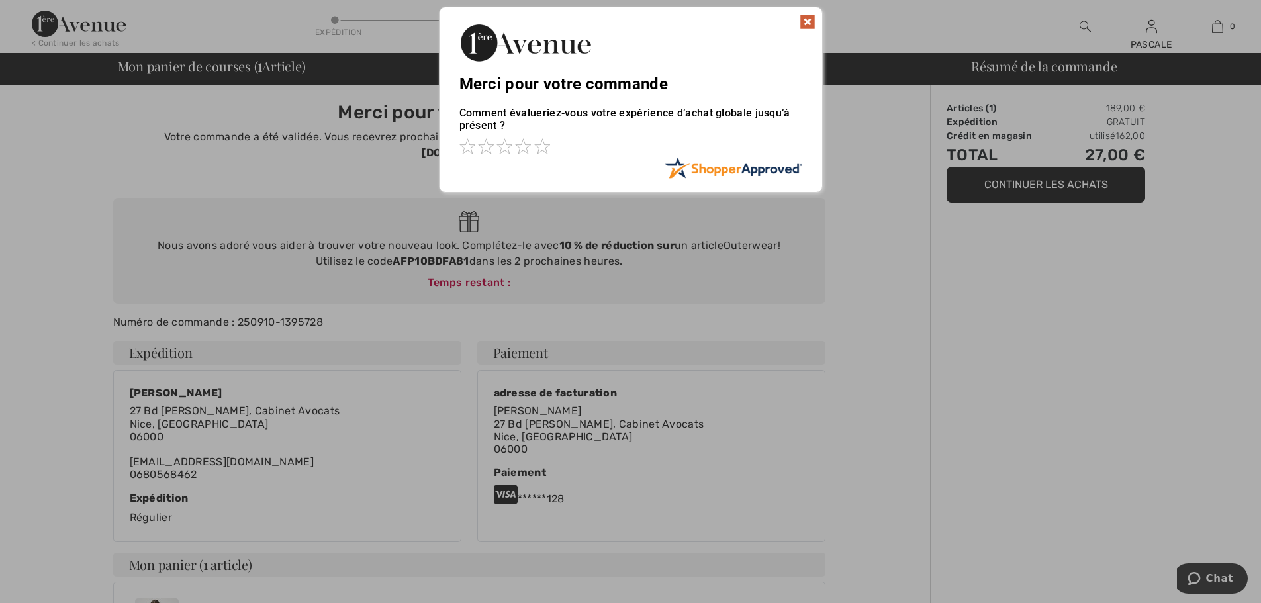
click at [810, 14] on img at bounding box center [808, 22] width 16 height 16
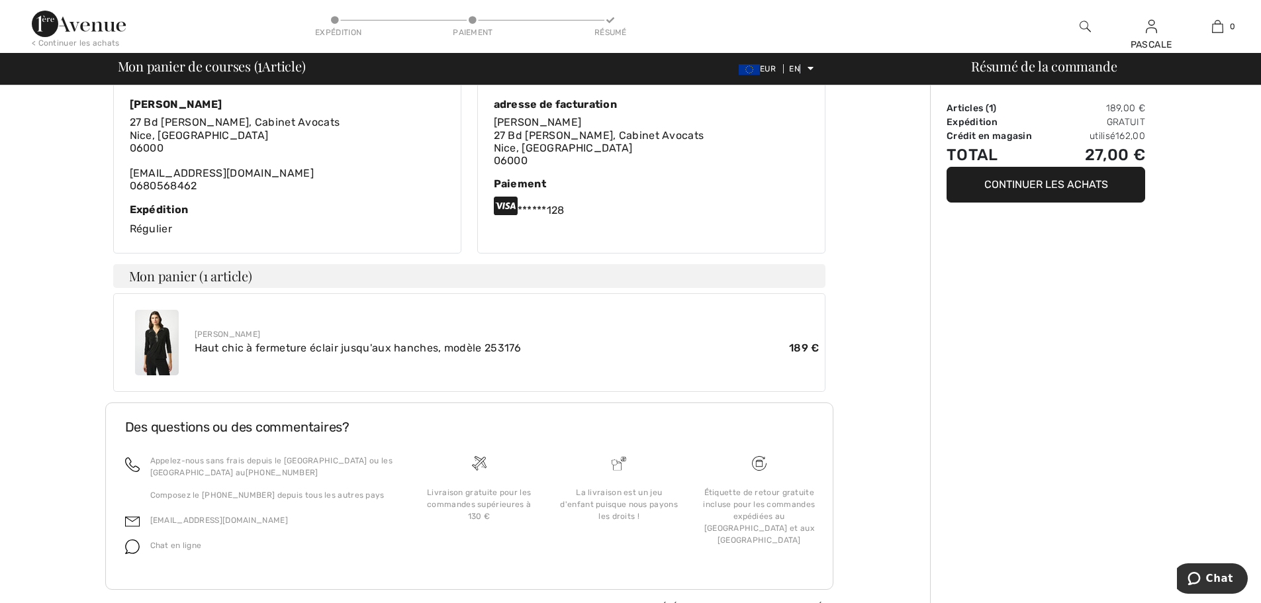
scroll to position [293, 0]
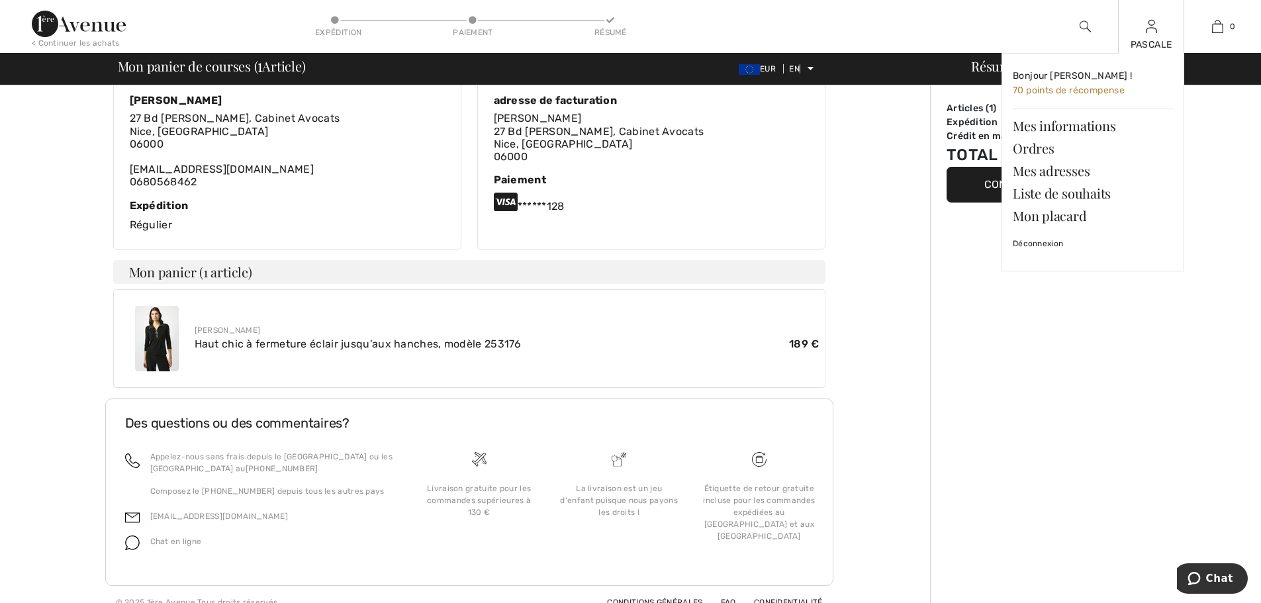
click at [1156, 28] on img at bounding box center [1151, 27] width 11 height 16
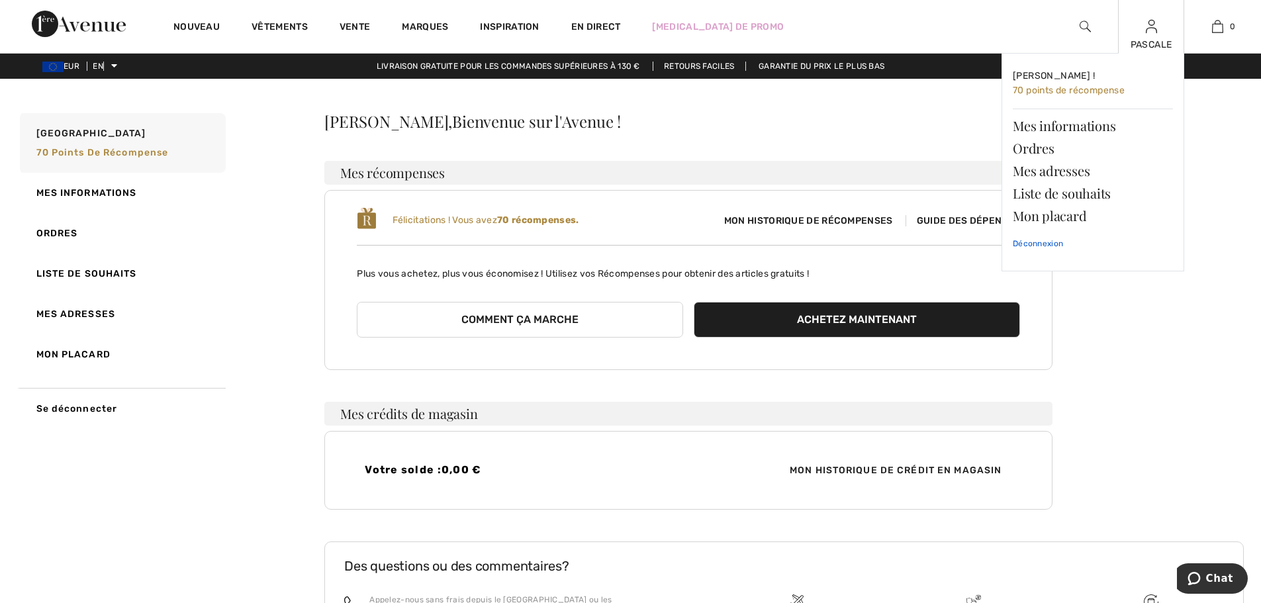
click at [1037, 244] on font "Déconnexion" at bounding box center [1038, 243] width 50 height 9
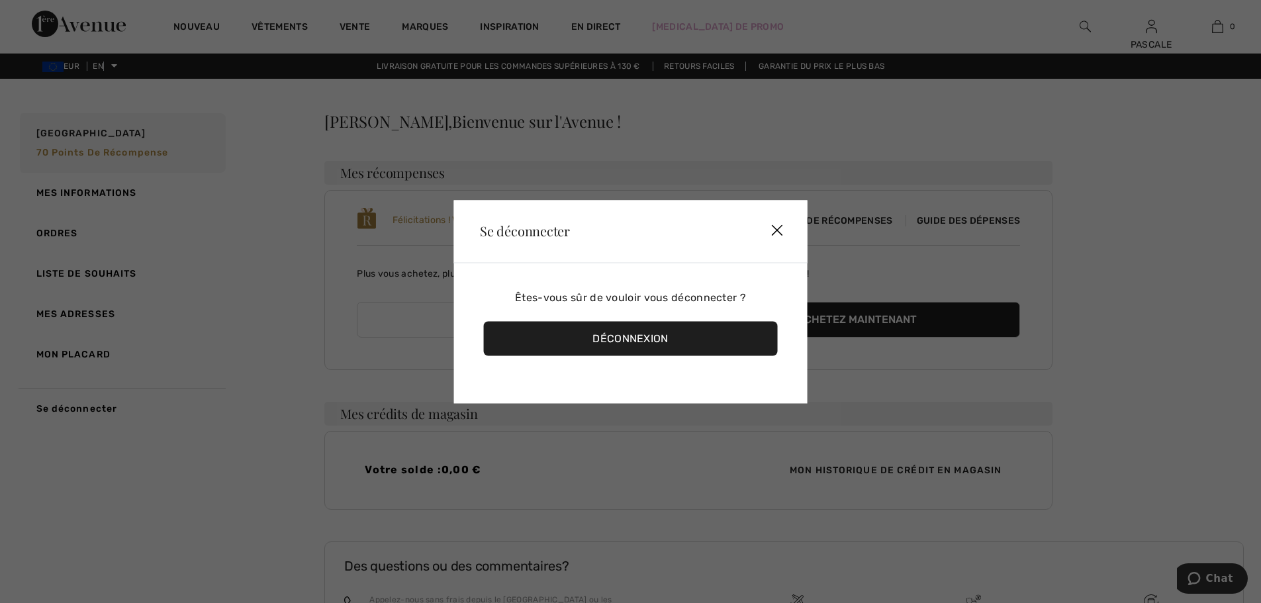
drag, startPoint x: 564, startPoint y: 341, endPoint x: 526, endPoint y: 274, distance: 76.8
click at [564, 340] on div "Déconnexion" at bounding box center [630, 338] width 295 height 34
